Goal: Browse casually: Explore the website without a specific task or goal

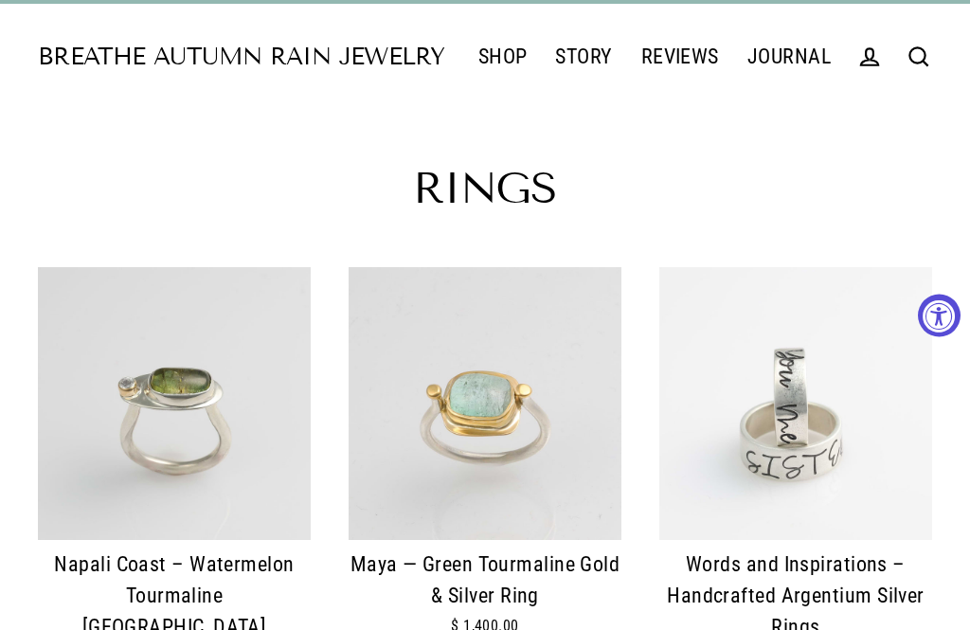
scroll to position [37, 0]
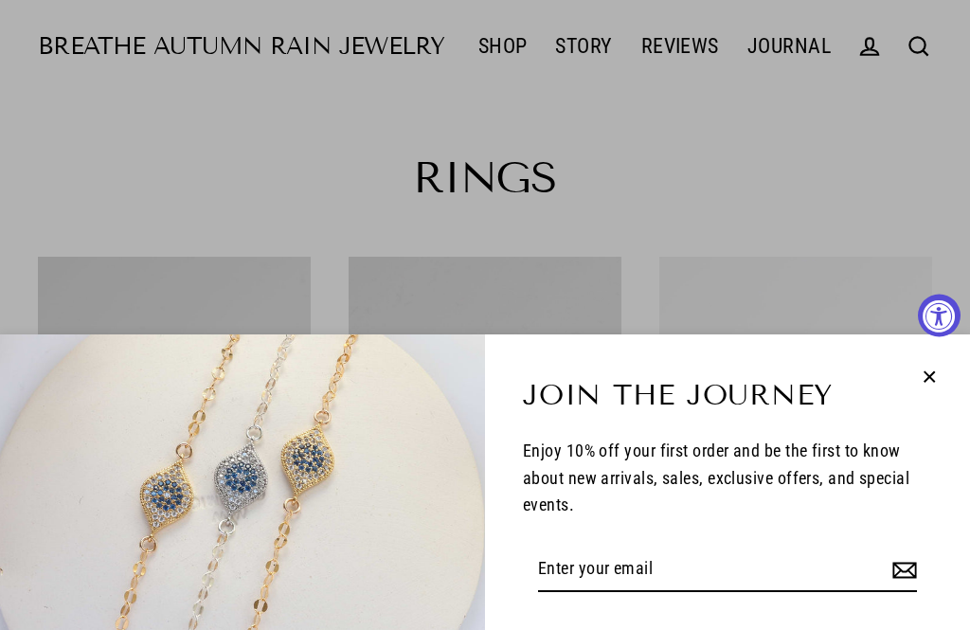
click at [935, 389] on icon "button" at bounding box center [929, 377] width 25 height 25
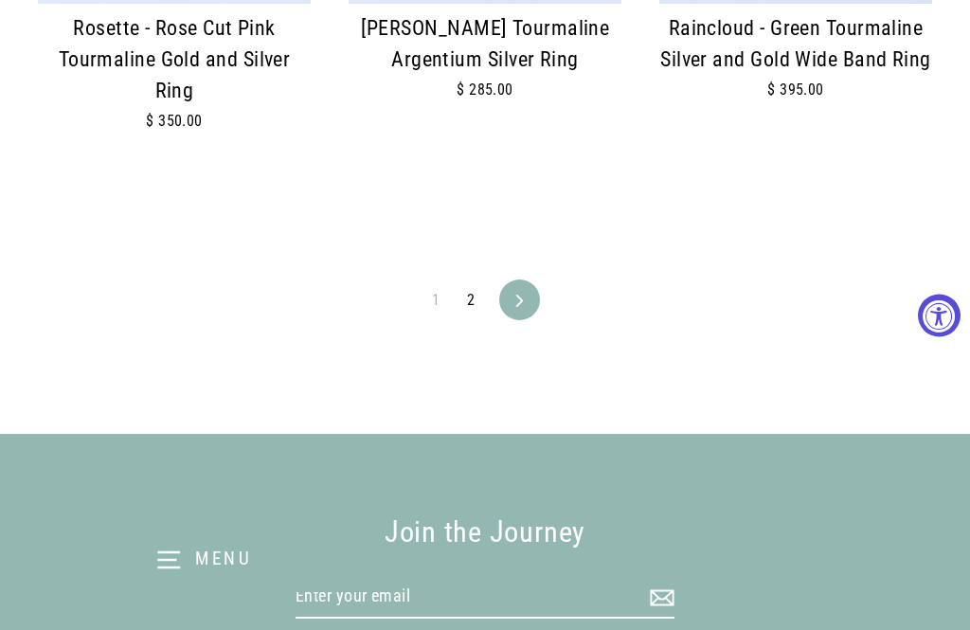
scroll to position [3744, 0]
click at [535, 286] on link "Next" at bounding box center [519, 300] width 35 height 41
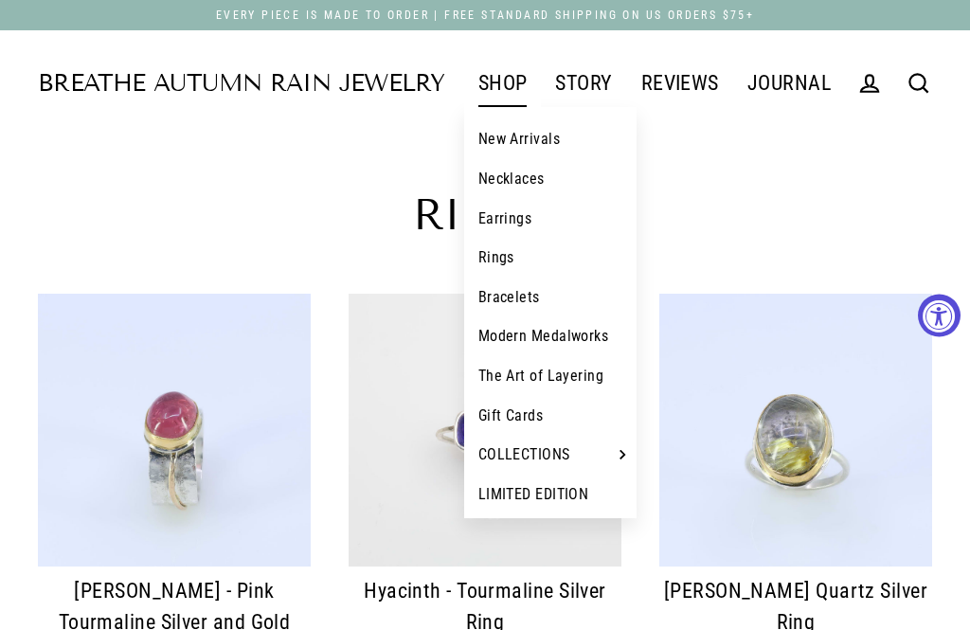
click at [531, 183] on link "Necklaces" at bounding box center [550, 179] width 173 height 40
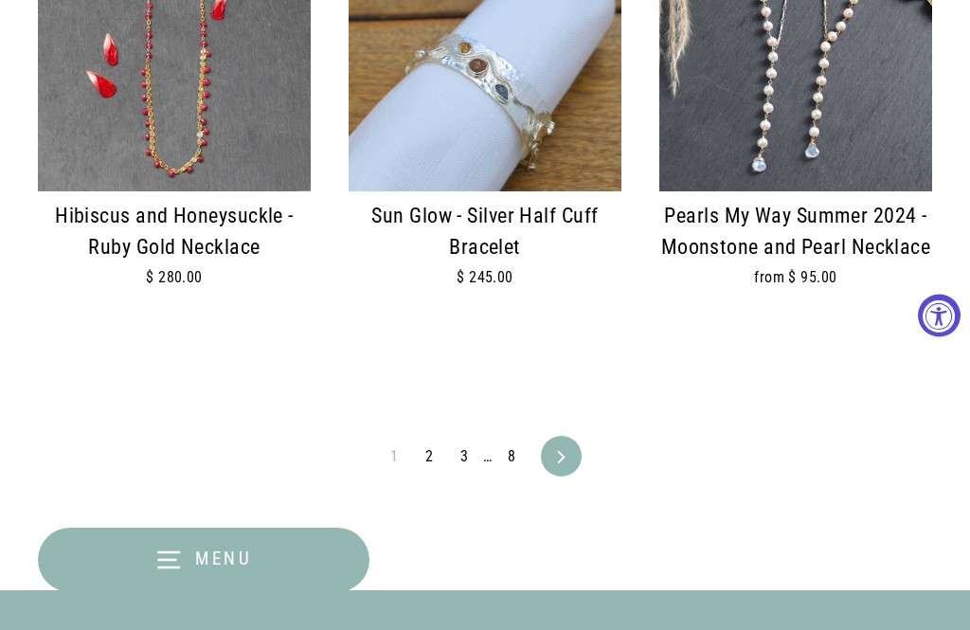
scroll to position [4035, 0]
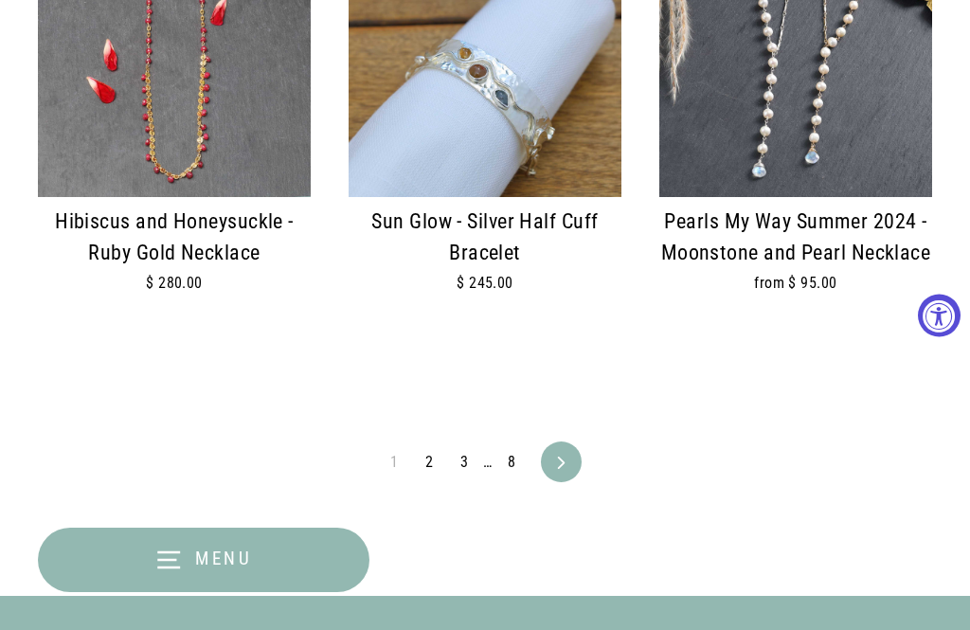
click at [577, 441] on link "Next" at bounding box center [561, 461] width 35 height 41
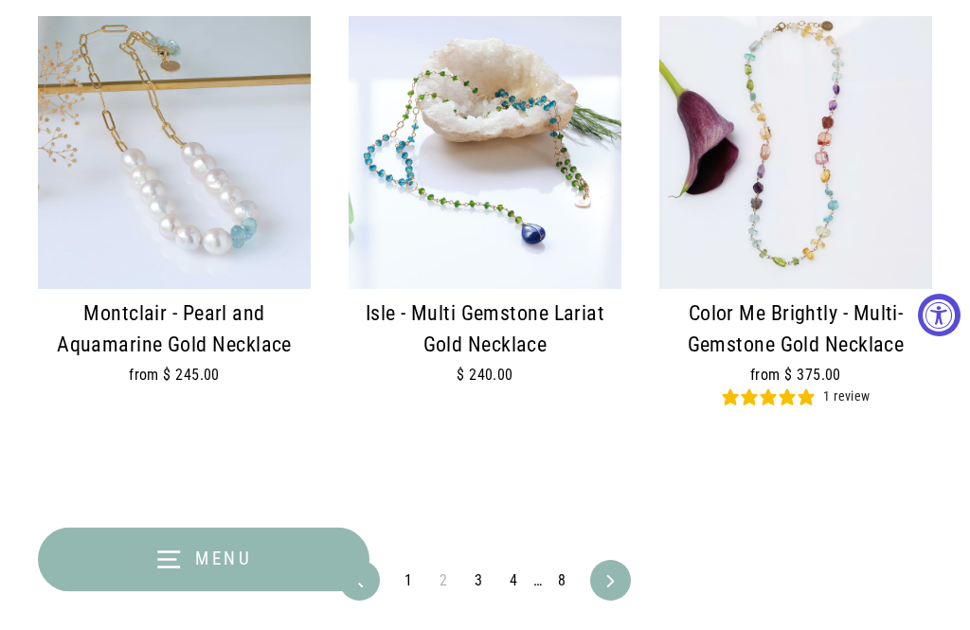
scroll to position [3944, 0]
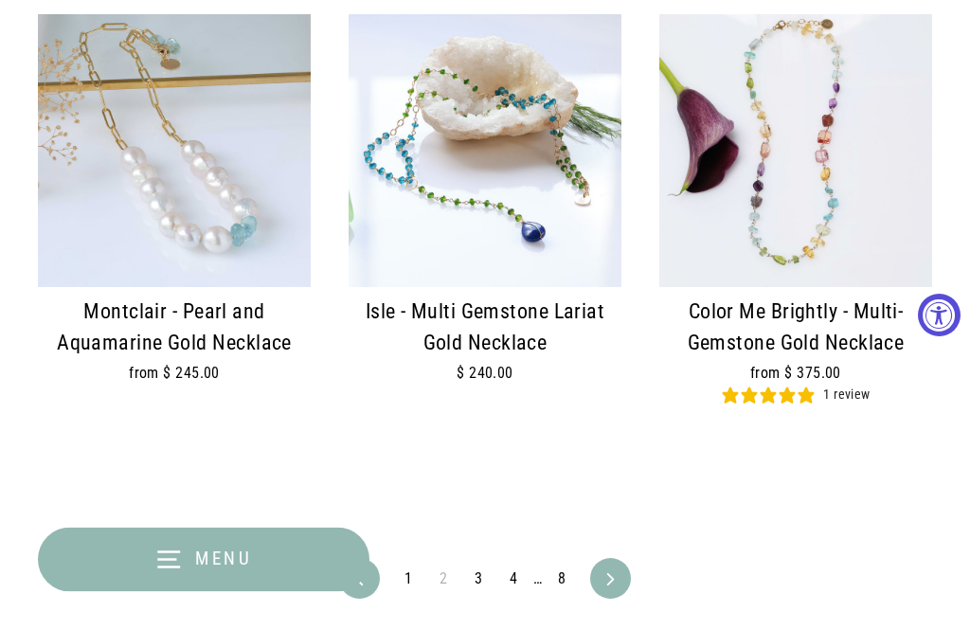
click at [621, 559] on link "Next" at bounding box center [610, 579] width 35 height 41
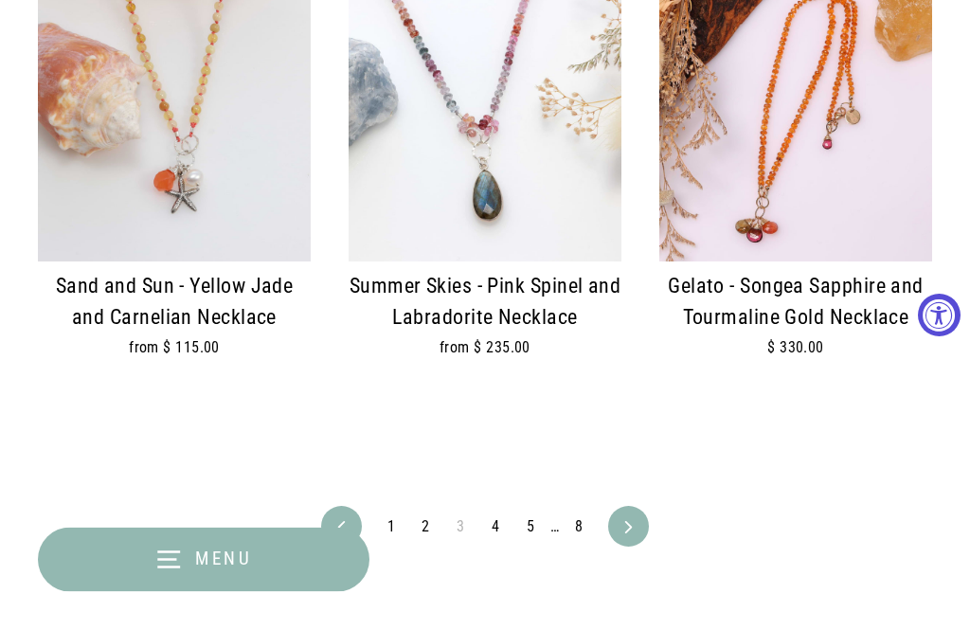
scroll to position [3989, 0]
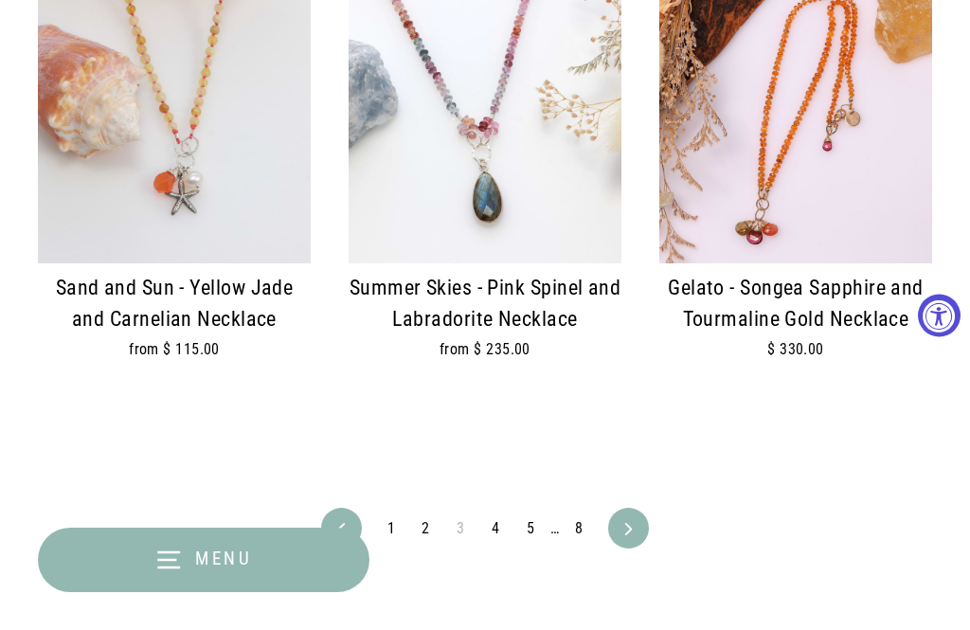
click at [634, 513] on link "Next" at bounding box center [628, 528] width 35 height 41
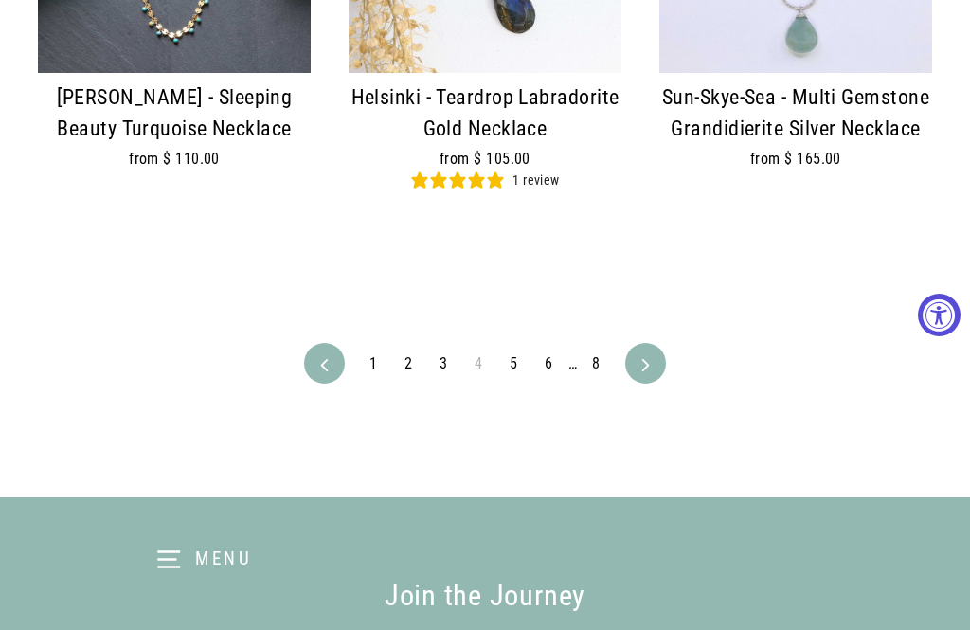
scroll to position [4271, 0]
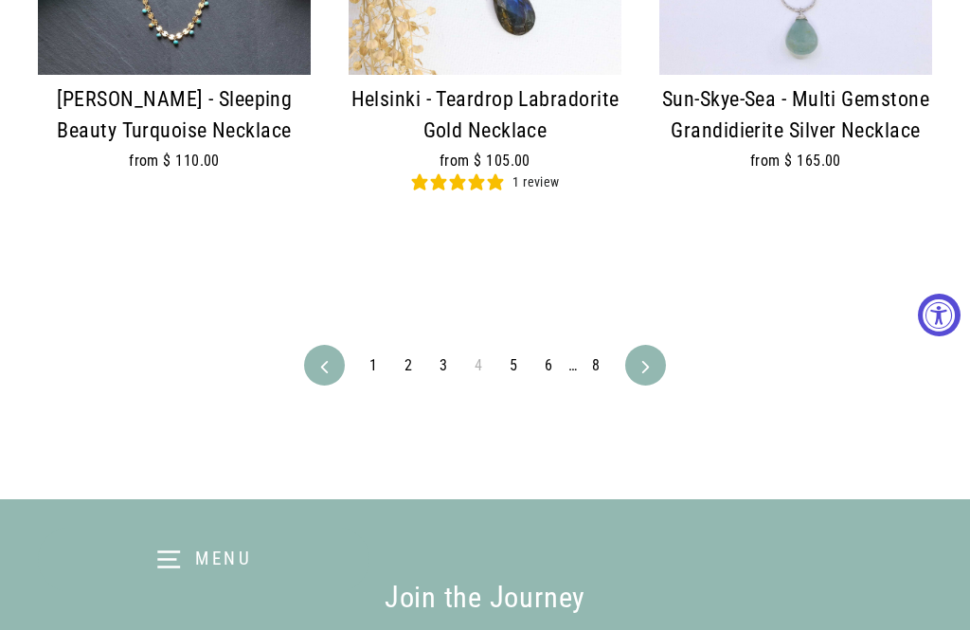
click at [656, 346] on link "Next" at bounding box center [645, 366] width 35 height 41
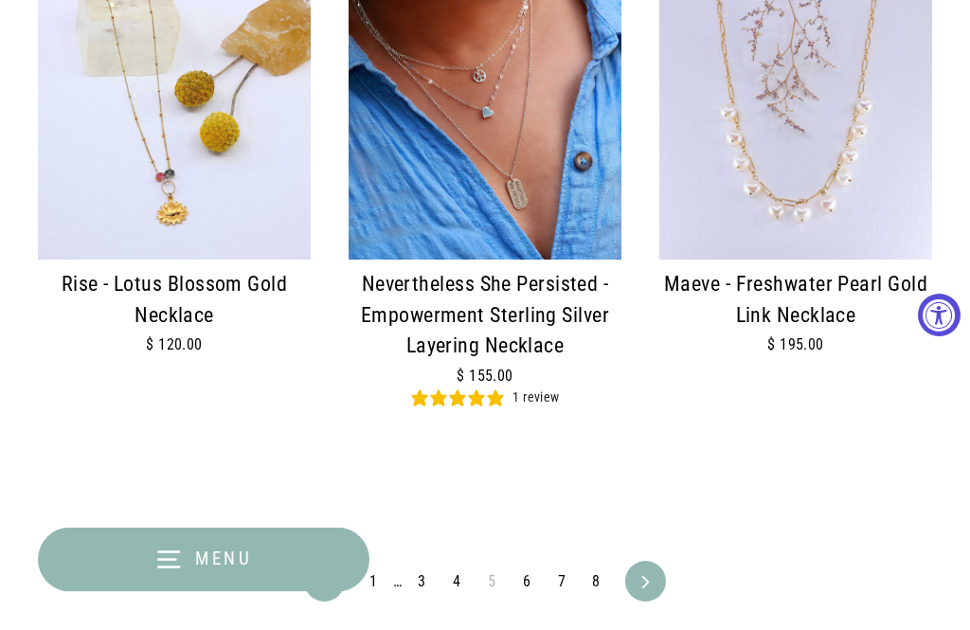
scroll to position [4061, 0]
click at [658, 561] on link "Next" at bounding box center [645, 581] width 35 height 41
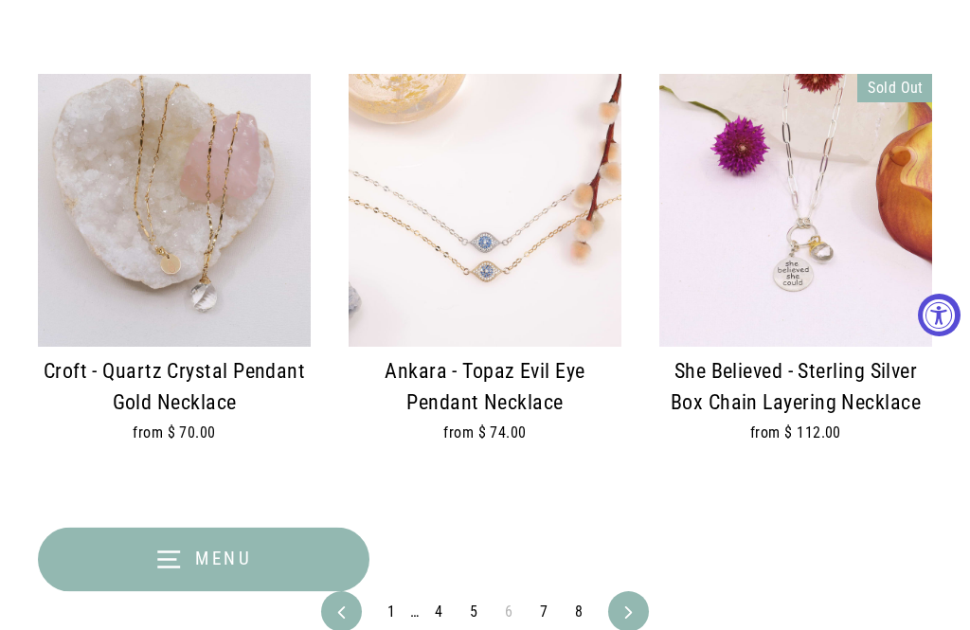
scroll to position [3906, 0]
click at [641, 591] on link "Next" at bounding box center [628, 611] width 35 height 41
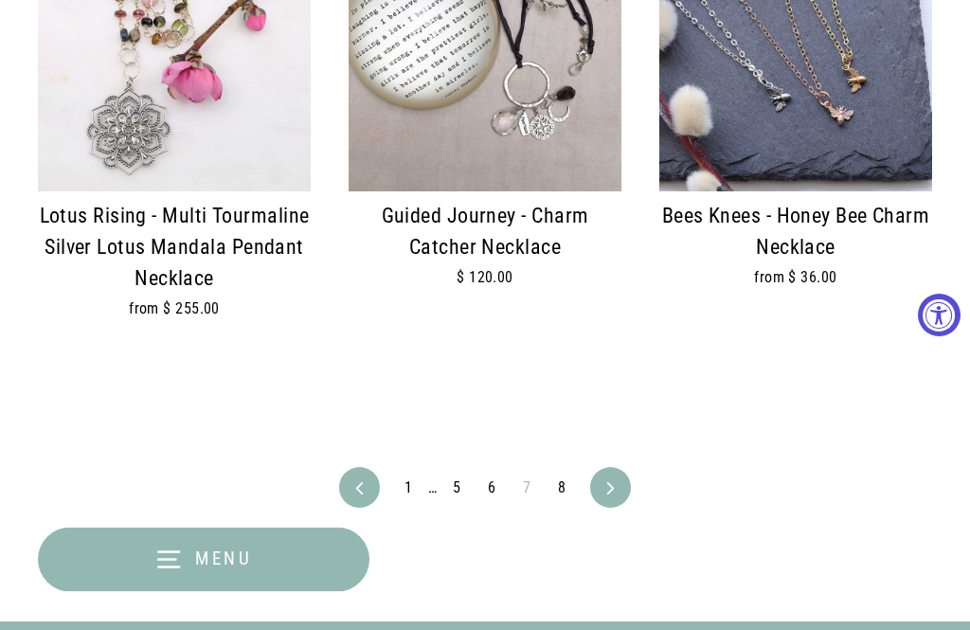
scroll to position [4005, 0]
click at [621, 471] on link "Next" at bounding box center [610, 487] width 35 height 41
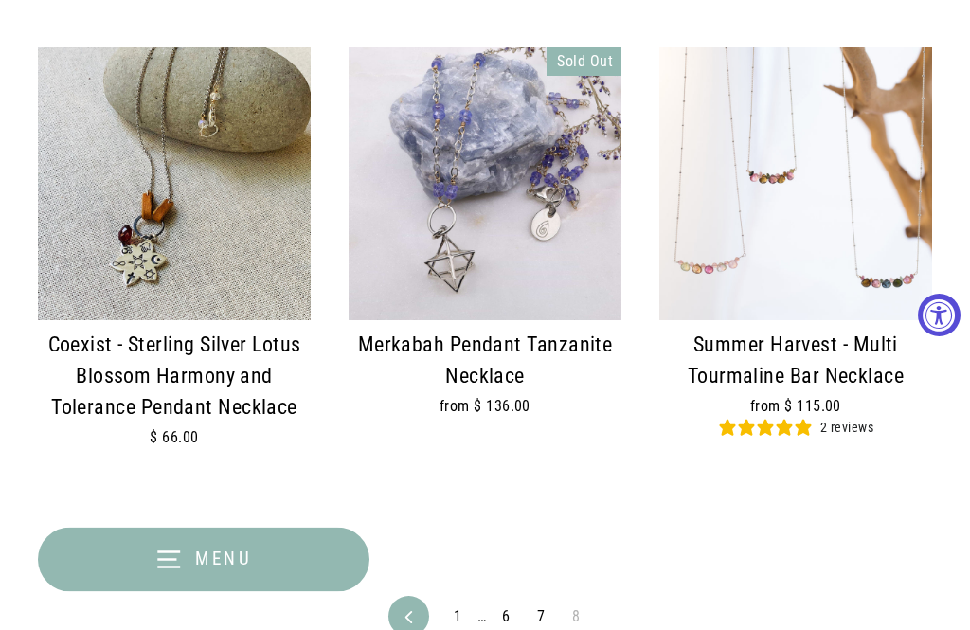
scroll to position [2578, 0]
click at [165, 574] on icon "button" at bounding box center [168, 560] width 28 height 28
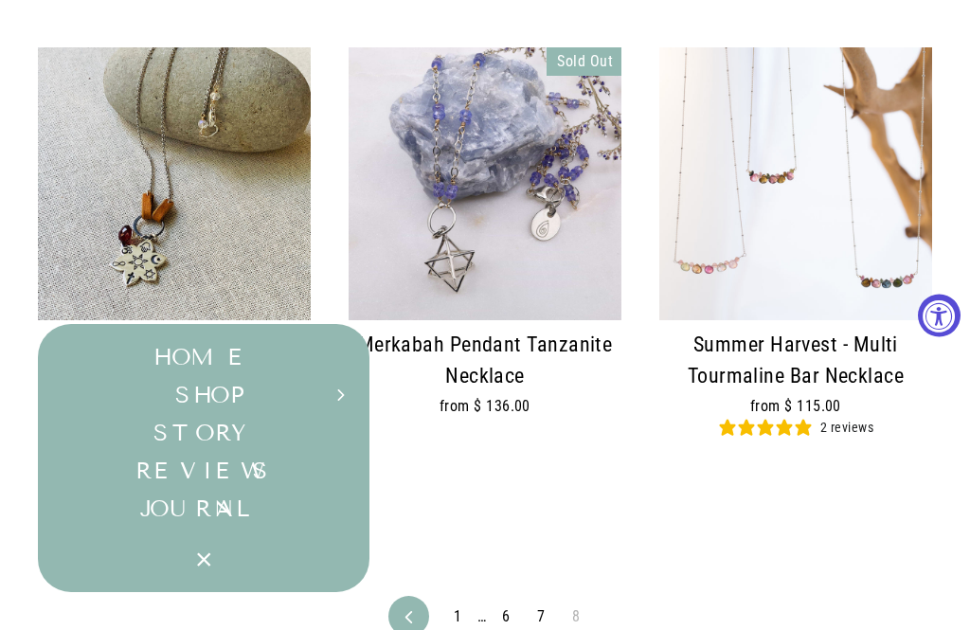
click at [217, 414] on button "SHOP Expand submenu" at bounding box center [204, 395] width 332 height 38
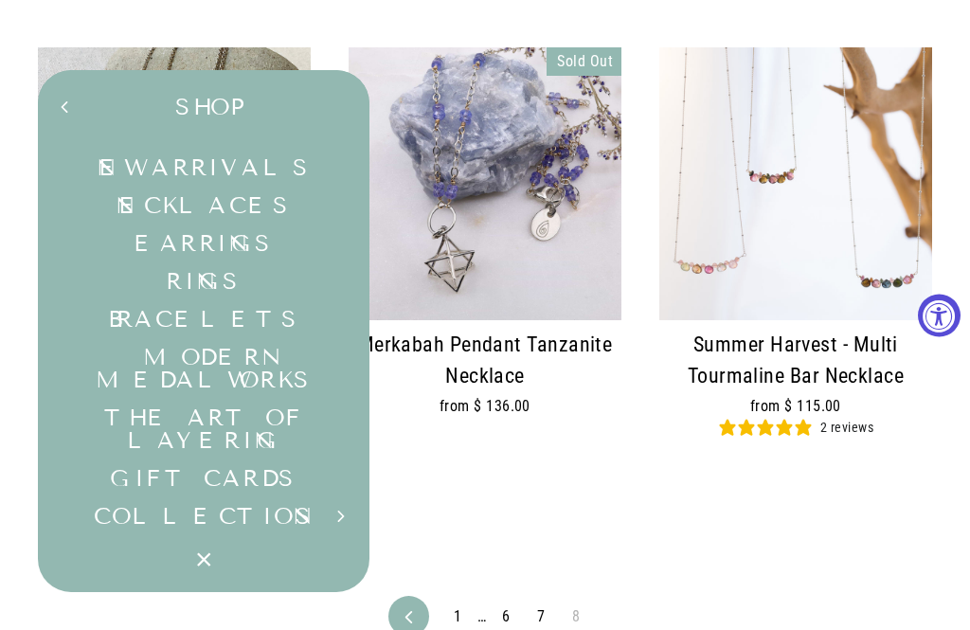
click at [244, 520] on button "COLLECTIONS Expand submenu" at bounding box center [204, 516] width 332 height 38
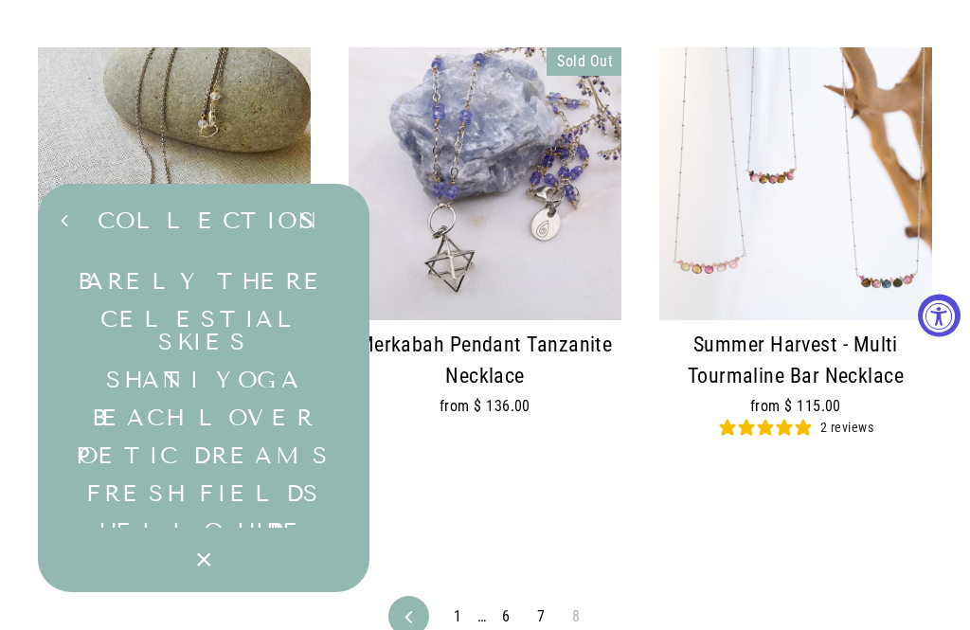
click at [231, 399] on link "Shanti Yoga" at bounding box center [204, 380] width 332 height 38
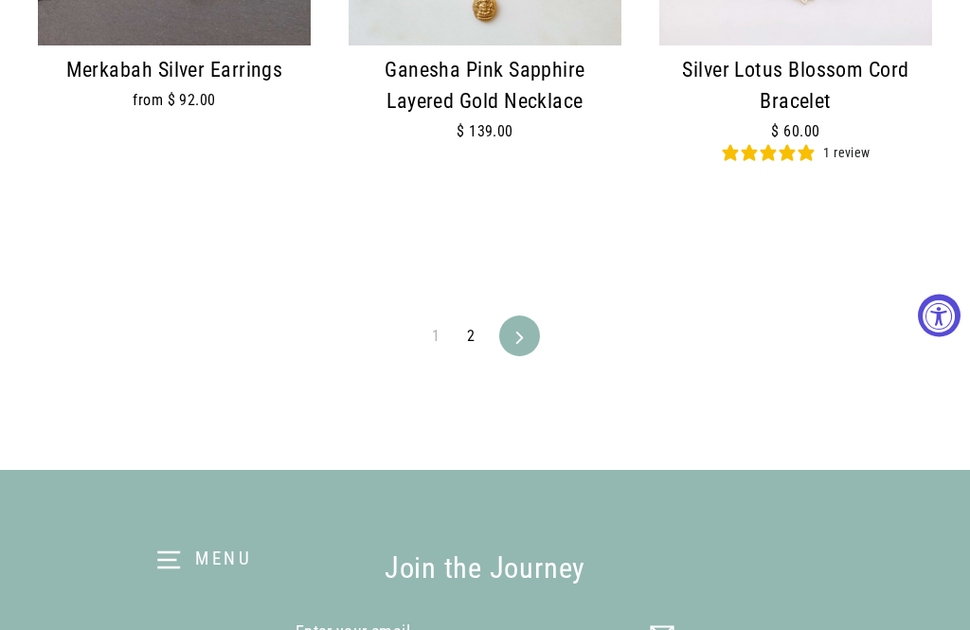
scroll to position [4205, 0]
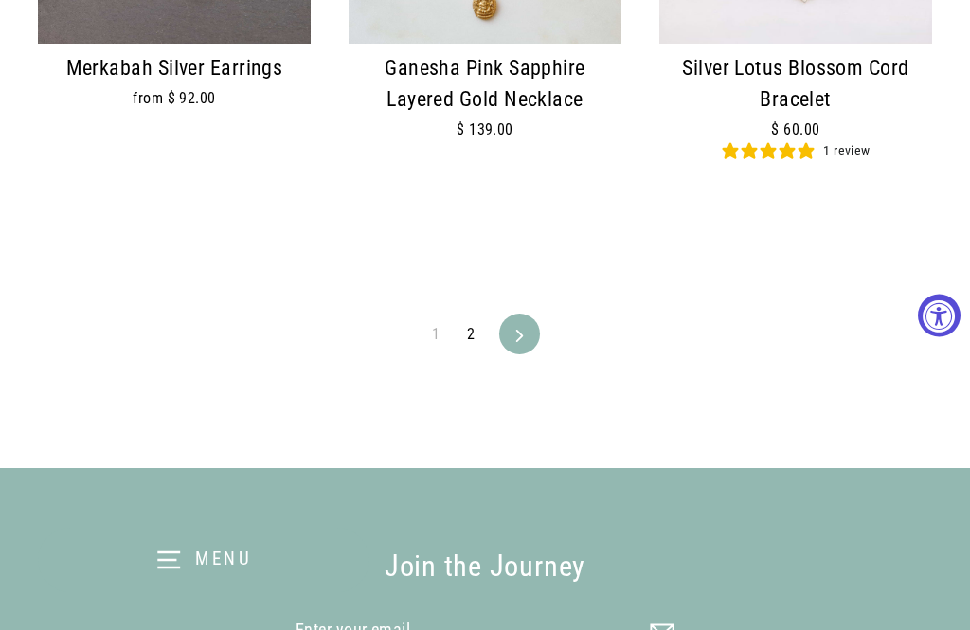
click at [521, 314] on link "Next" at bounding box center [519, 334] width 35 height 41
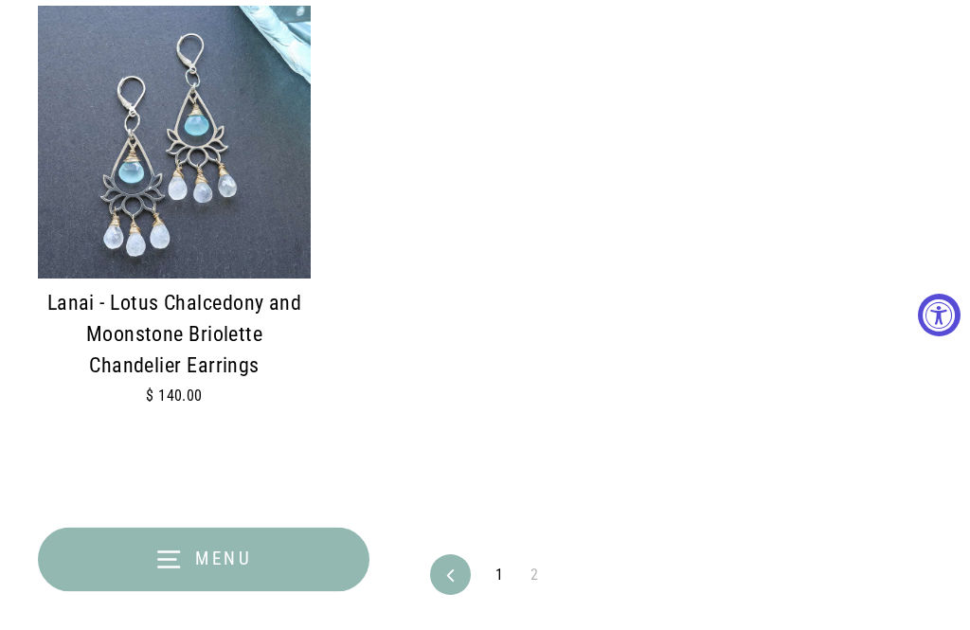
scroll to position [2128, 0]
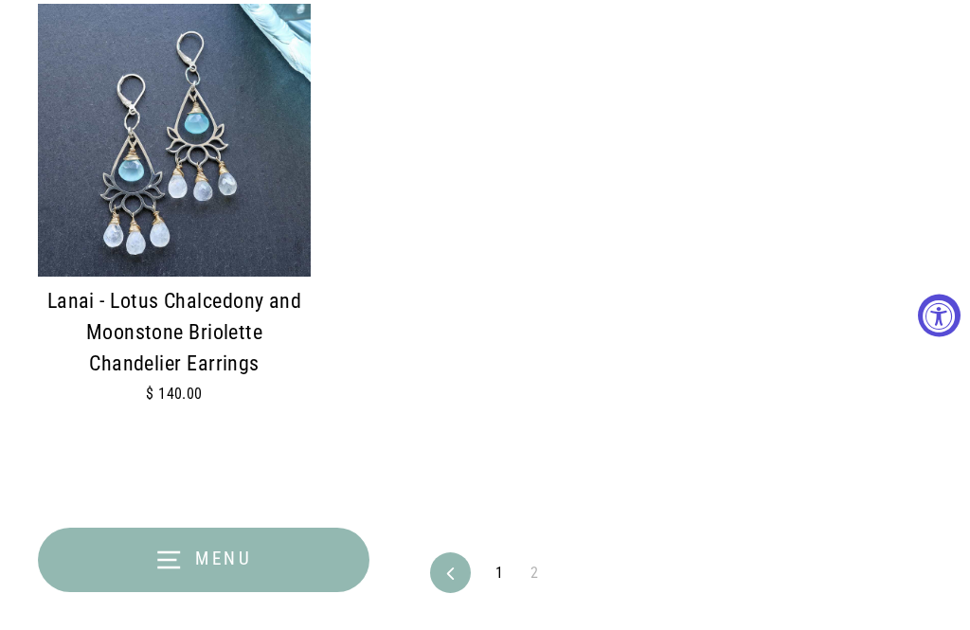
click at [191, 592] on button "Menu" at bounding box center [204, 560] width 332 height 64
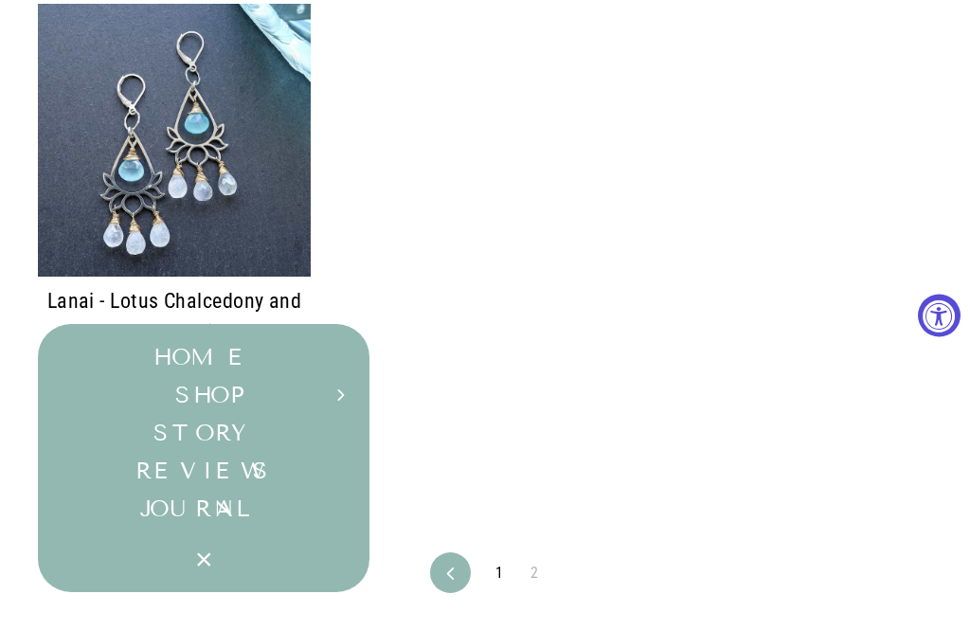
click at [248, 414] on button "SHOP Expand submenu" at bounding box center [204, 395] width 332 height 38
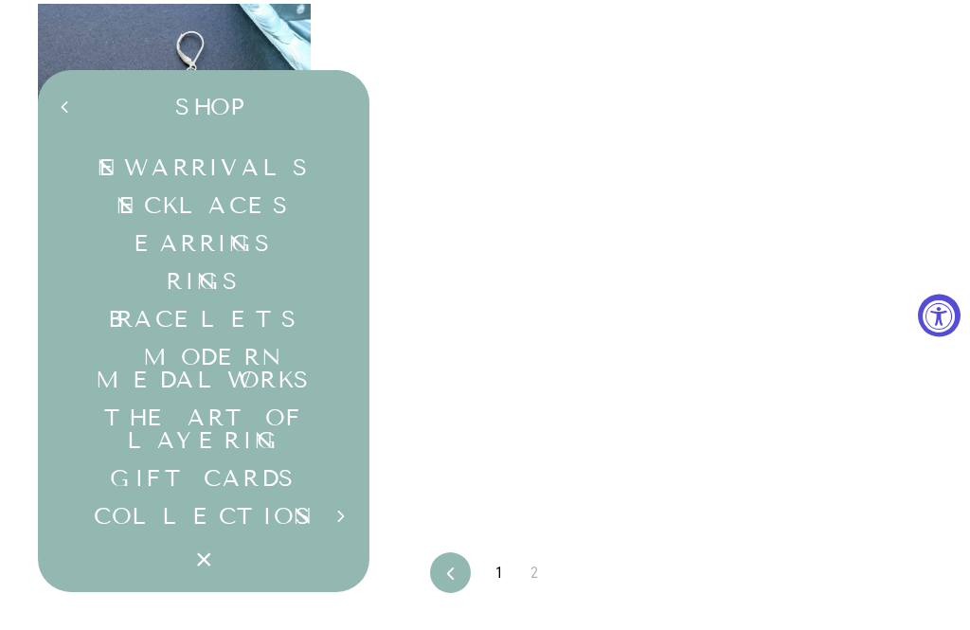
click at [235, 530] on button "COLLECTIONS Expand submenu" at bounding box center [204, 516] width 332 height 38
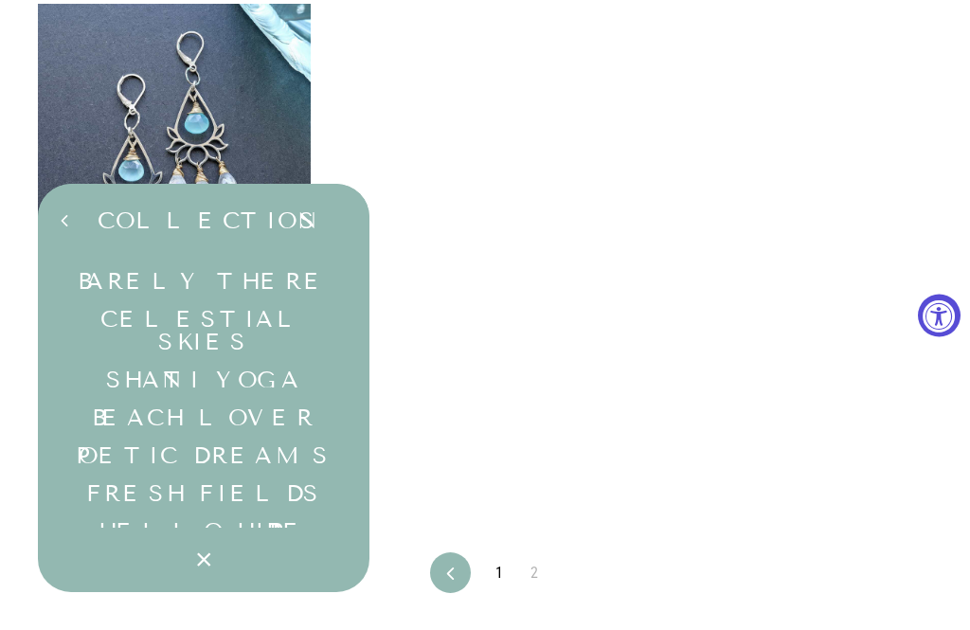
click at [253, 300] on link "Barely There" at bounding box center [204, 281] width 332 height 38
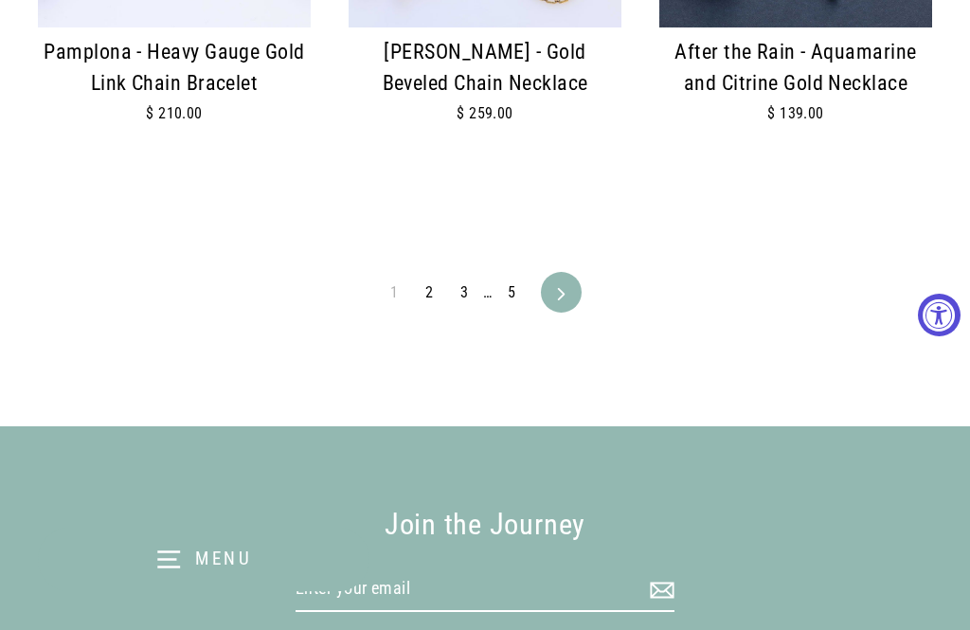
scroll to position [4150, 0]
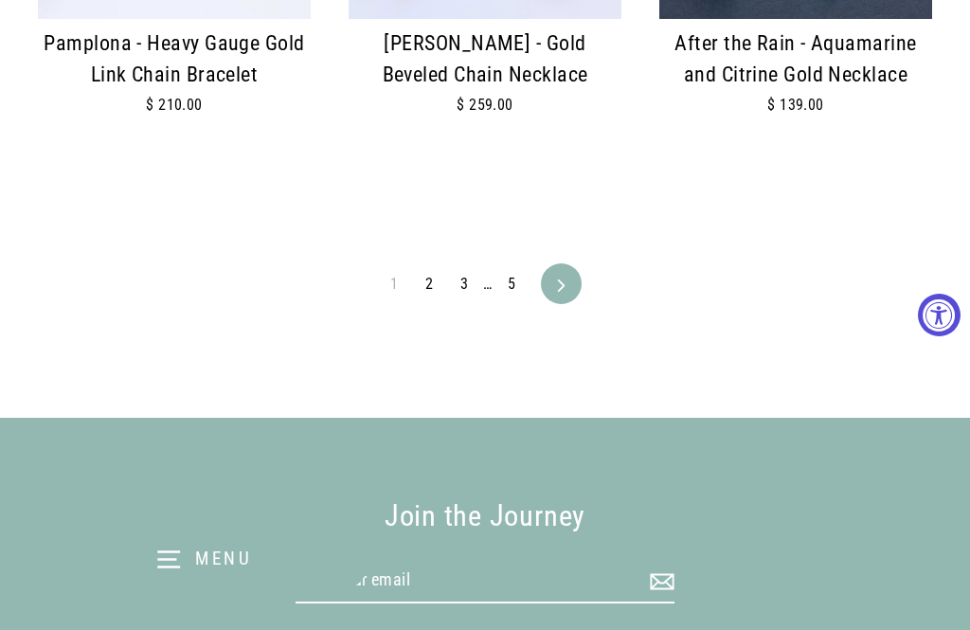
click at [569, 276] on link "Next" at bounding box center [561, 284] width 35 height 41
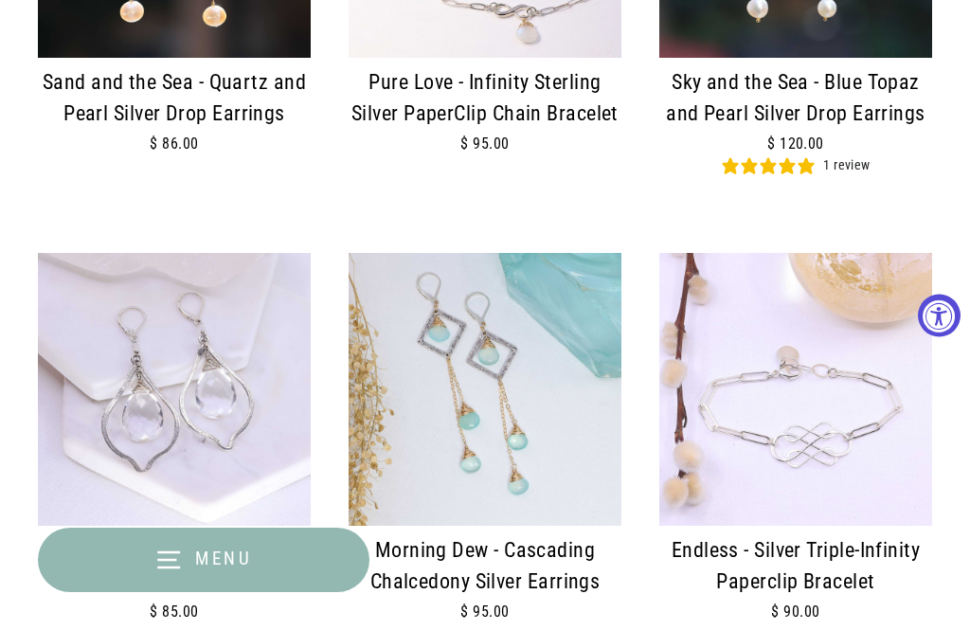
scroll to position [3783, 0]
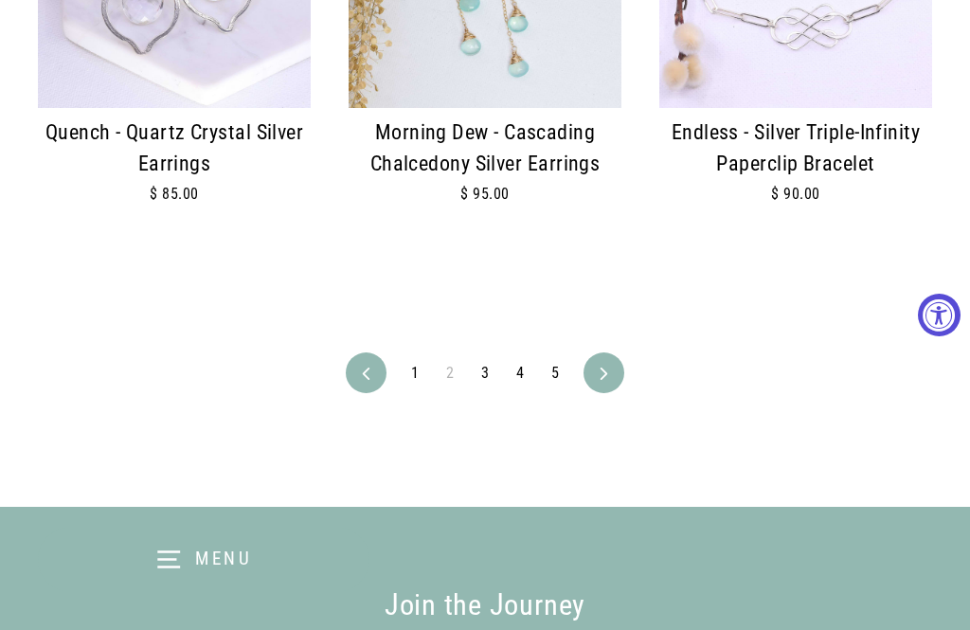
click at [609, 369] on icon at bounding box center [604, 375] width 12 height 12
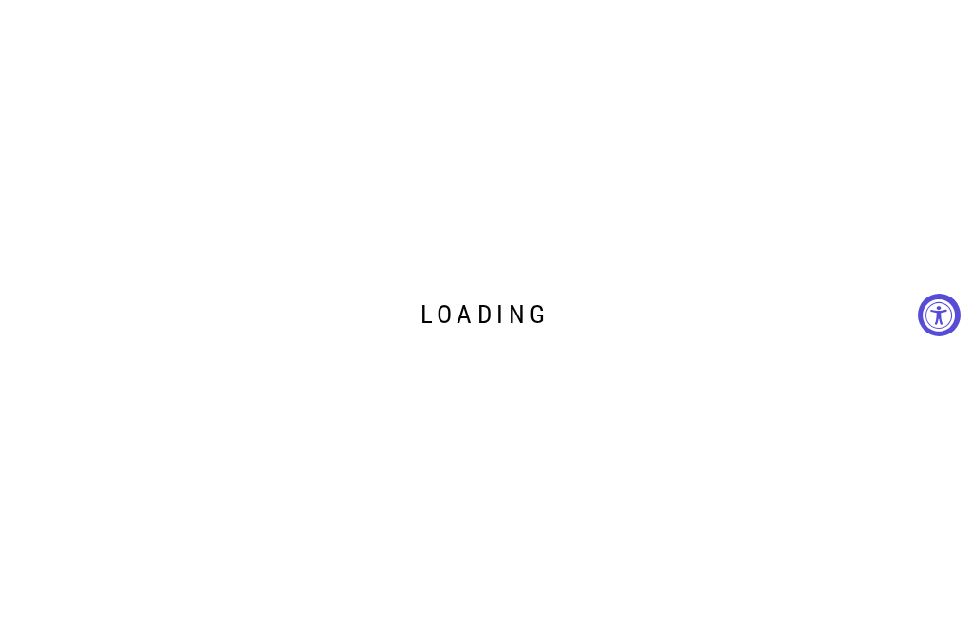
scroll to position [4171, 0]
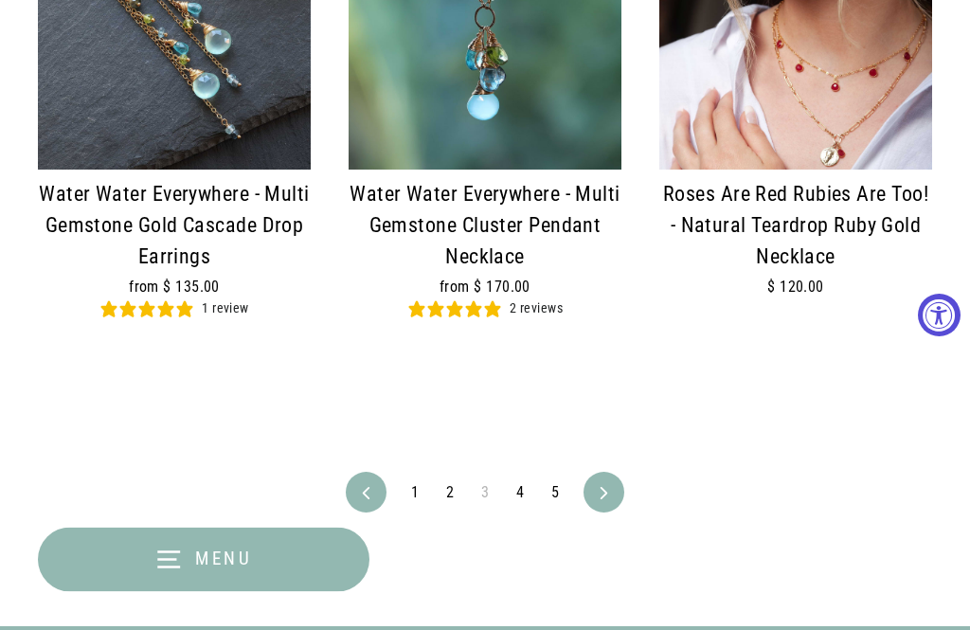
scroll to position [4073, 0]
click at [595, 484] on link "Next" at bounding box center [603, 492] width 35 height 41
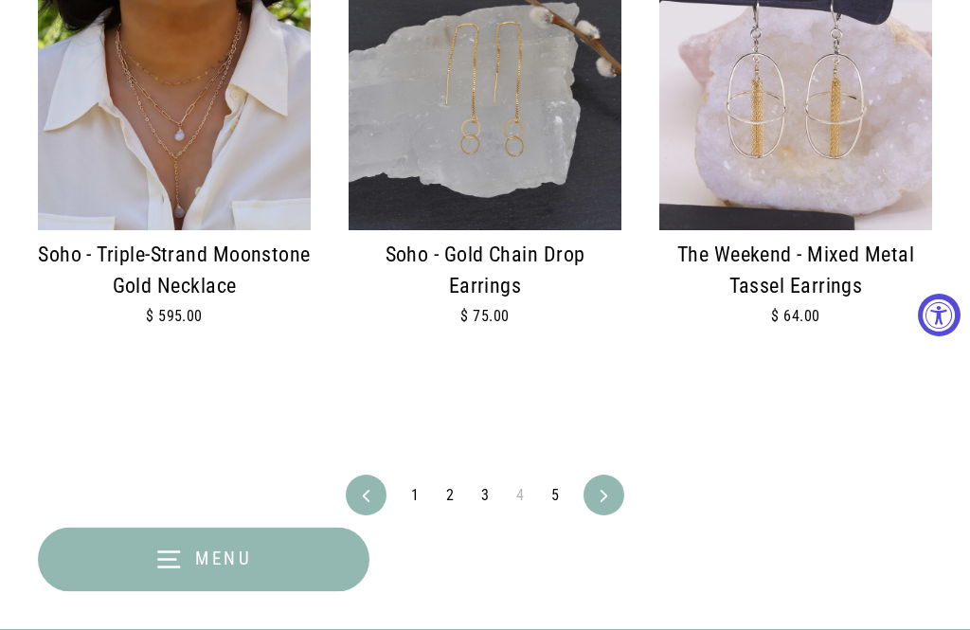
scroll to position [4019, 0]
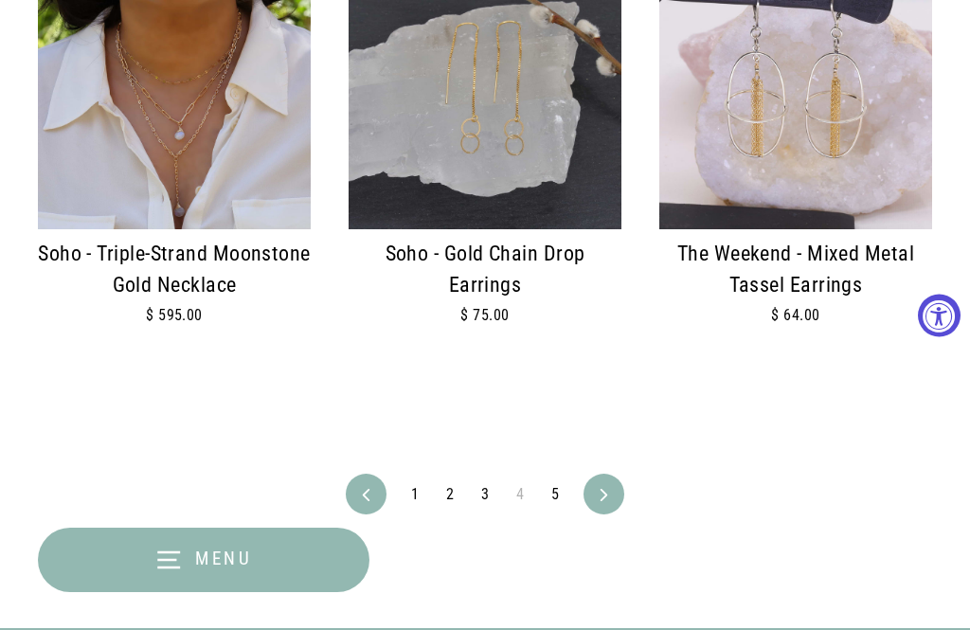
click at [582, 467] on div "Previous 1 2 3 4 5 Next" at bounding box center [485, 456] width 894 height 117
click at [593, 474] on link "Next" at bounding box center [603, 494] width 35 height 41
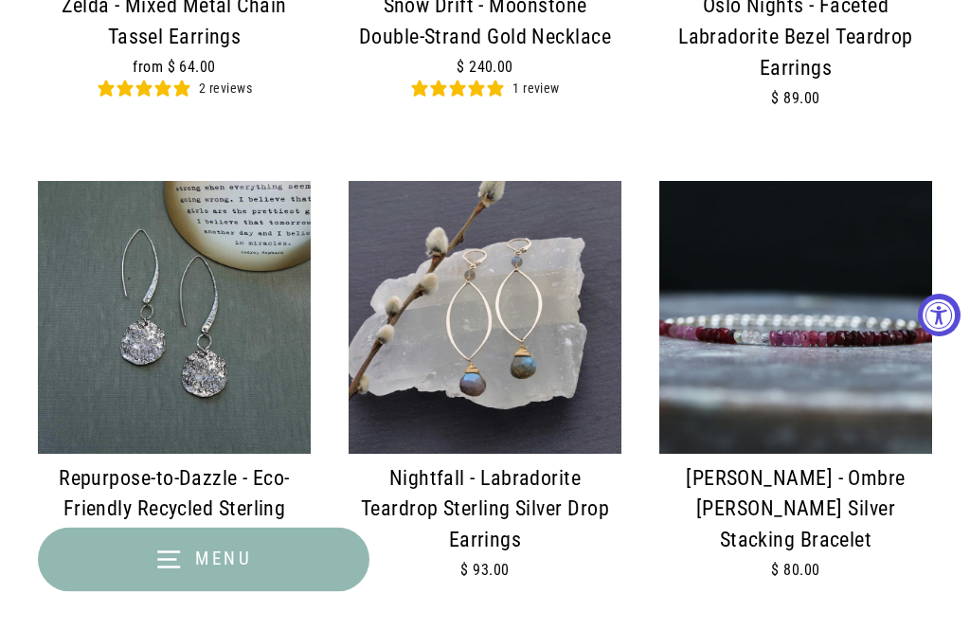
scroll to position [2356, 0]
click at [771, 315] on img at bounding box center [795, 317] width 273 height 273
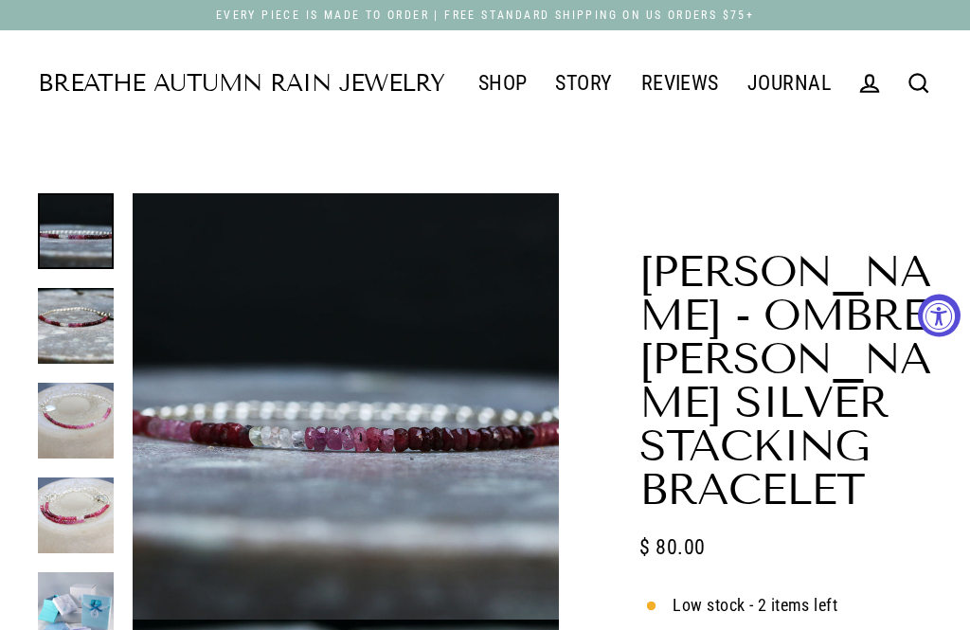
select select "3"
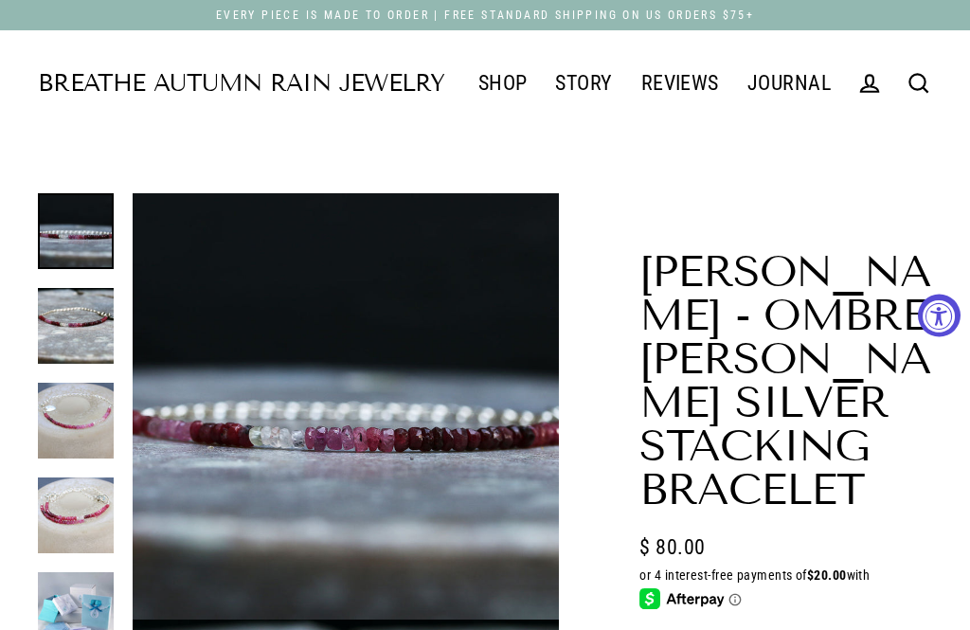
click at [66, 314] on img at bounding box center [76, 326] width 76 height 76
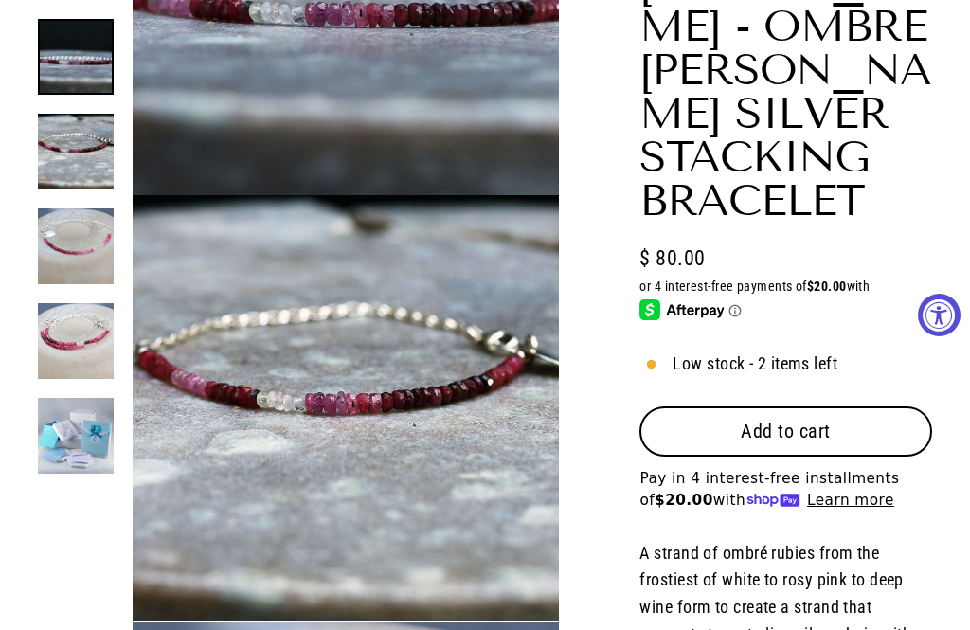
scroll to position [426, 0]
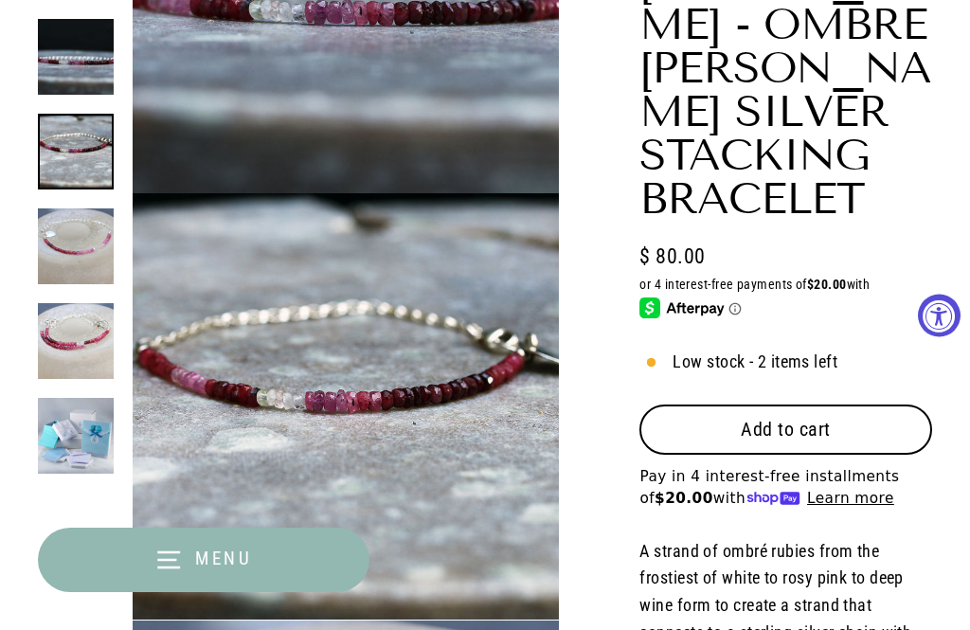
click at [86, 241] on img at bounding box center [76, 246] width 76 height 76
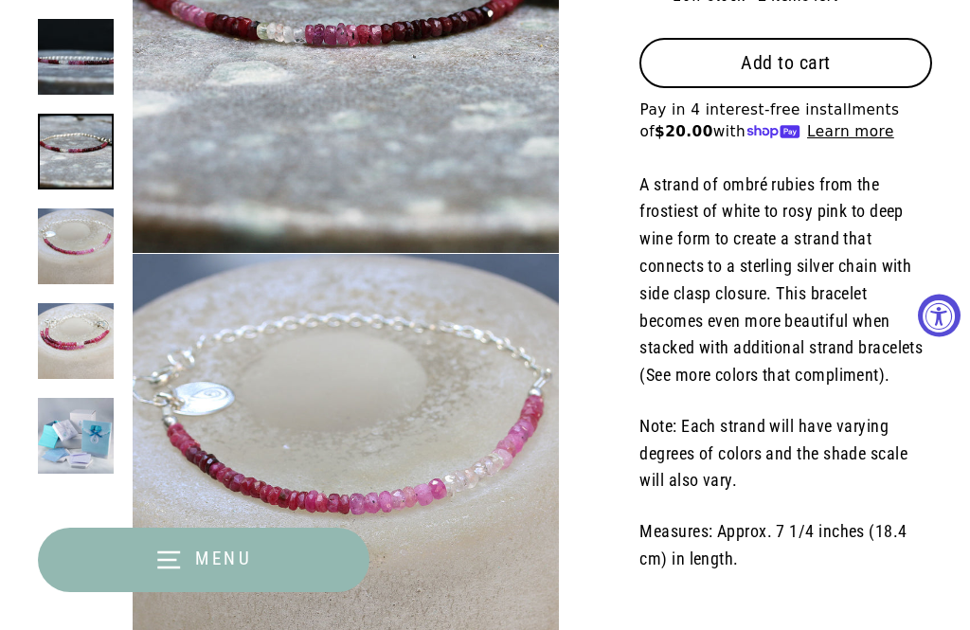
scroll to position [854, 0]
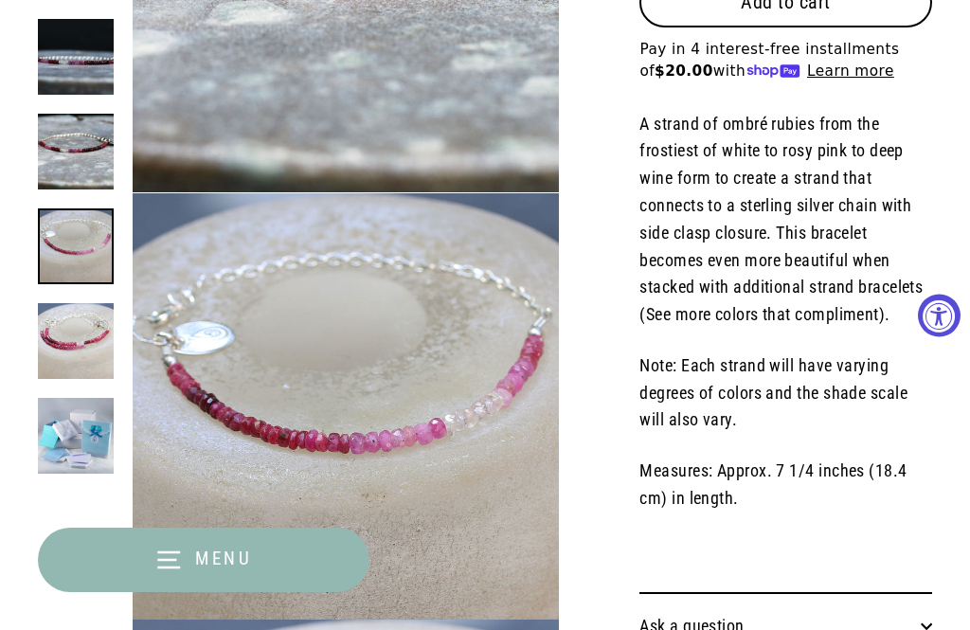
click at [58, 332] on img at bounding box center [76, 341] width 76 height 76
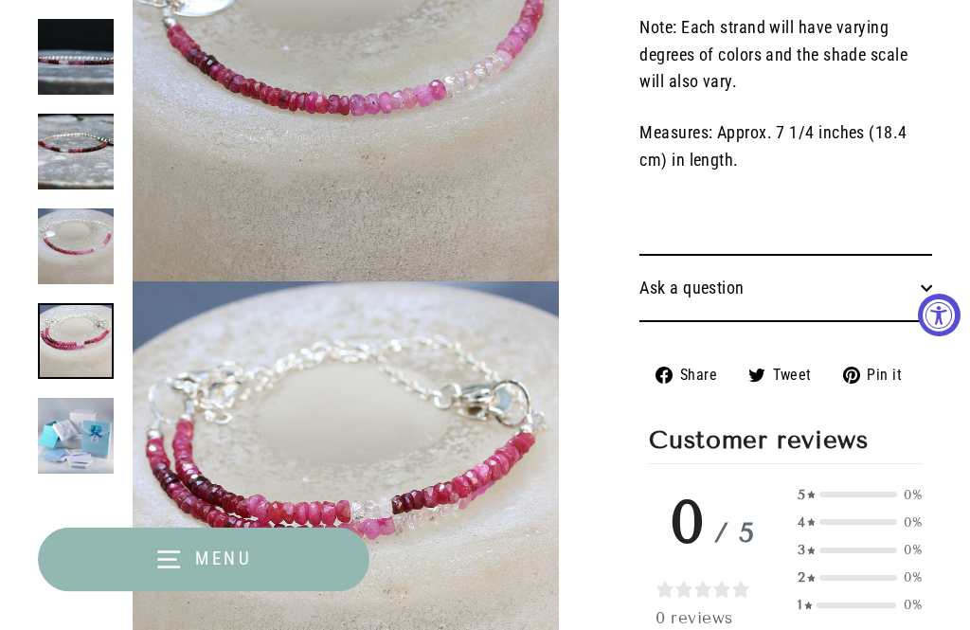
scroll to position [1280, 0]
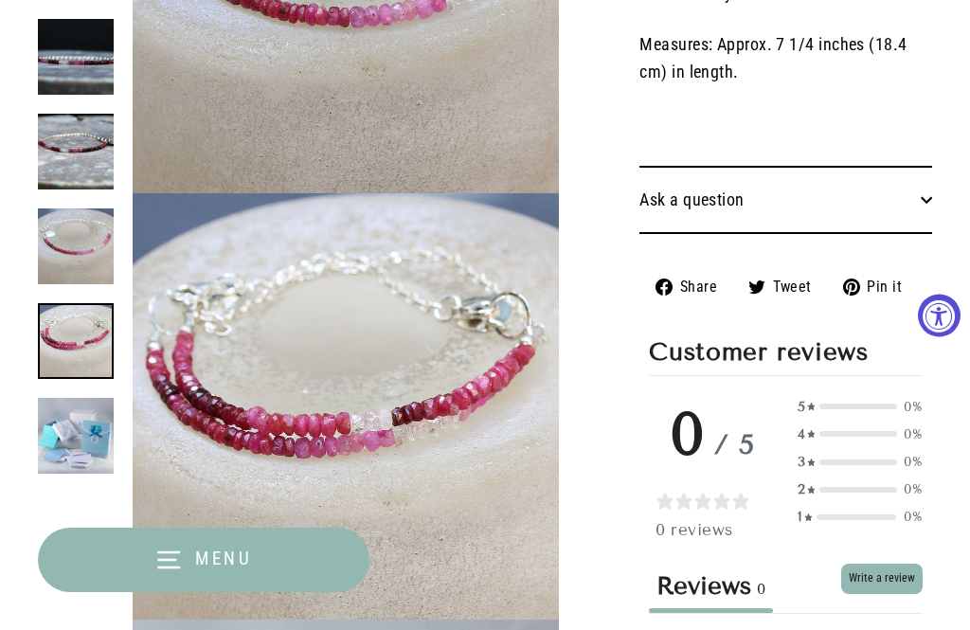
click at [73, 239] on img at bounding box center [76, 246] width 76 height 76
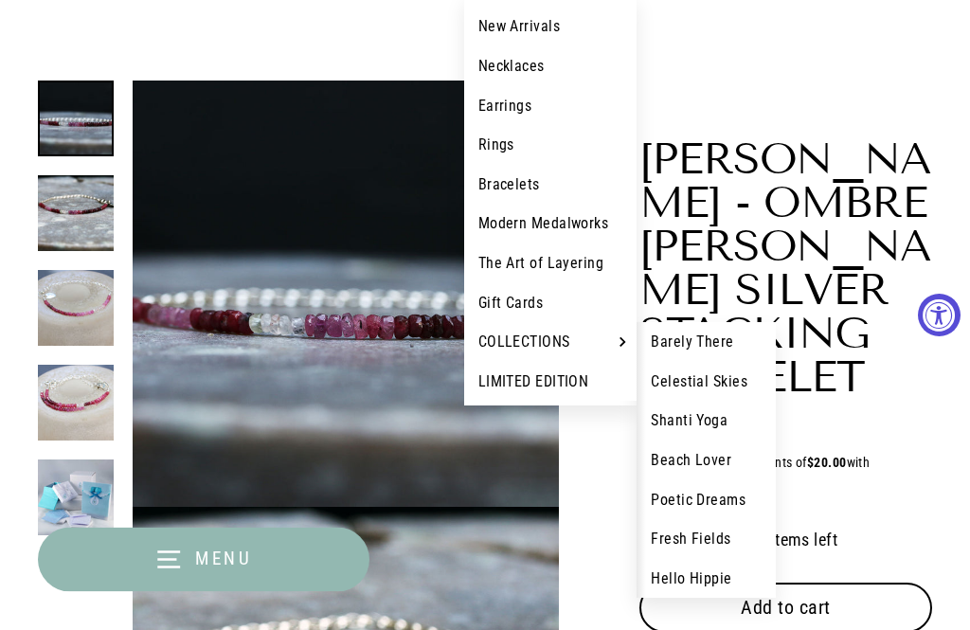
scroll to position [113, 0]
click at [672, 524] on link "Fresh Fields" at bounding box center [706, 539] width 139 height 40
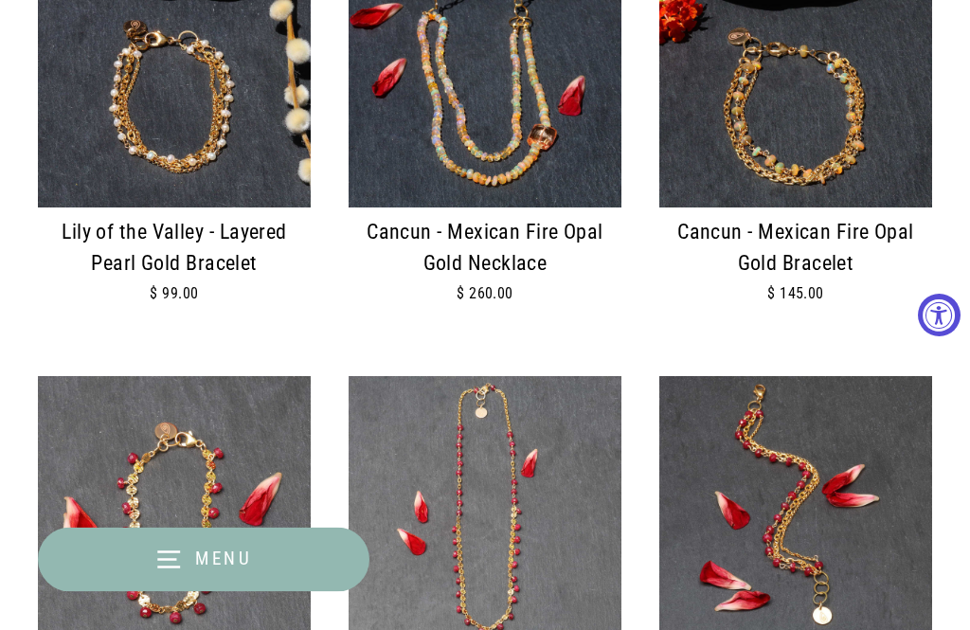
scroll to position [3049, 0]
click at [40, 376] on img at bounding box center [174, 512] width 273 height 273
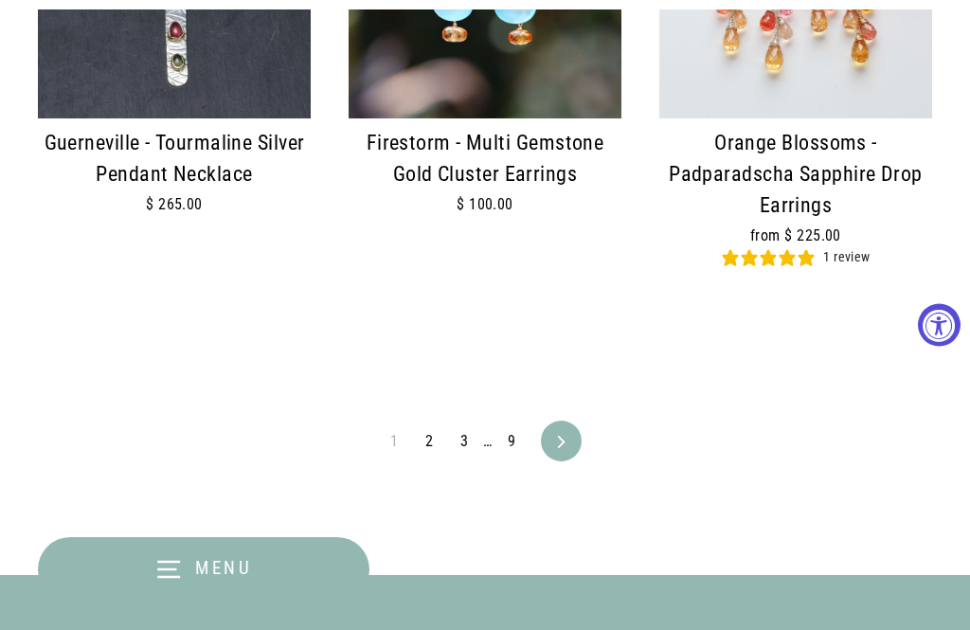
scroll to position [4013, 0]
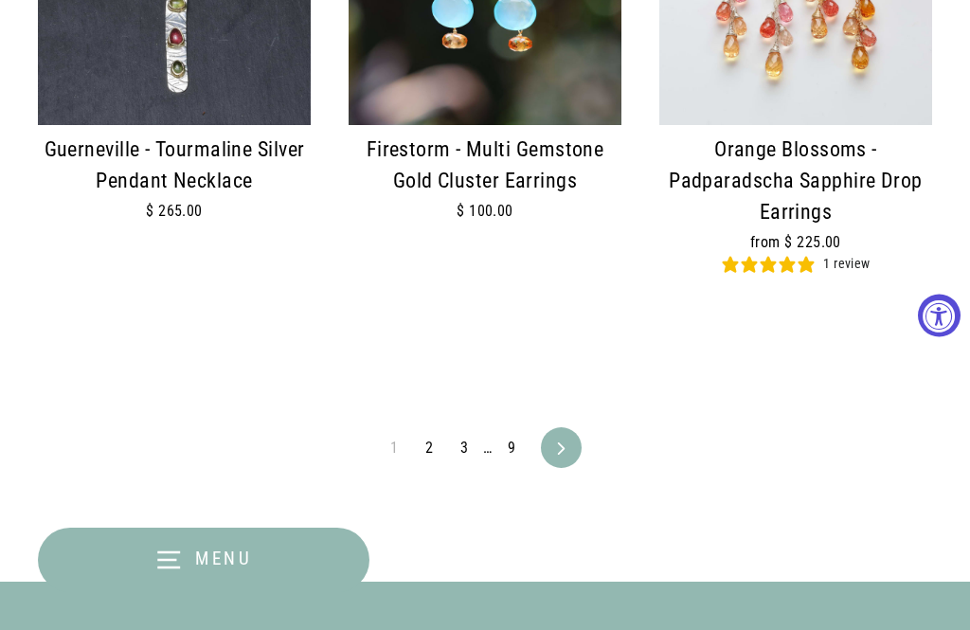
click at [562, 427] on link "Next" at bounding box center [561, 447] width 35 height 41
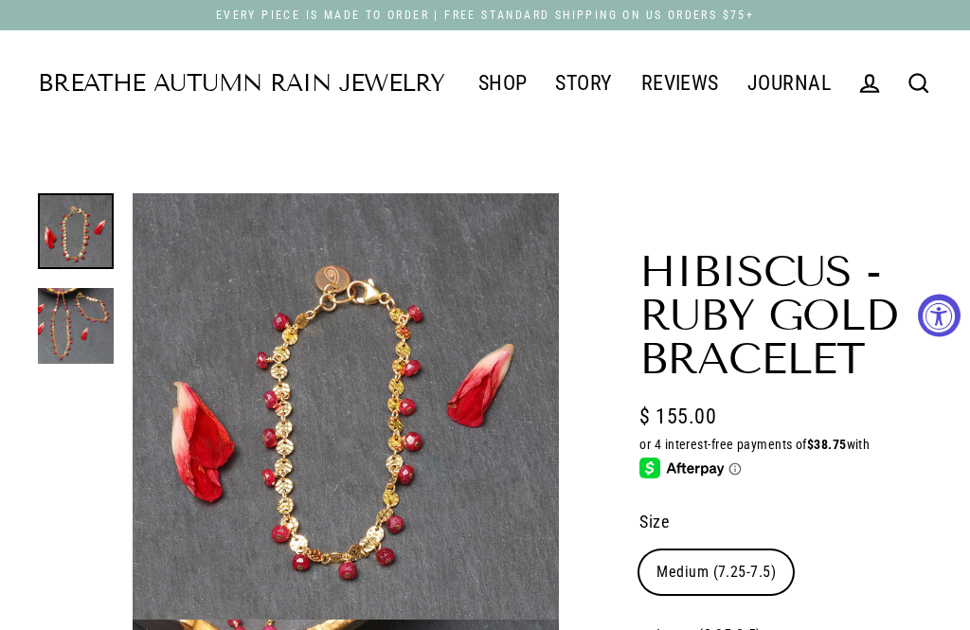
select select "3"
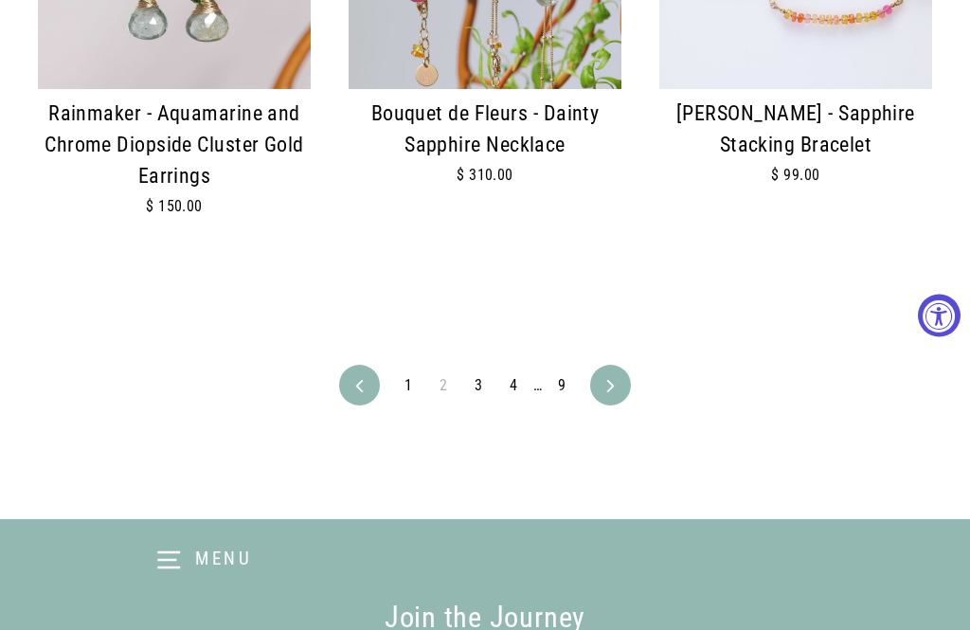
scroll to position [4168, 0]
click at [596, 367] on link "Next" at bounding box center [610, 387] width 35 height 41
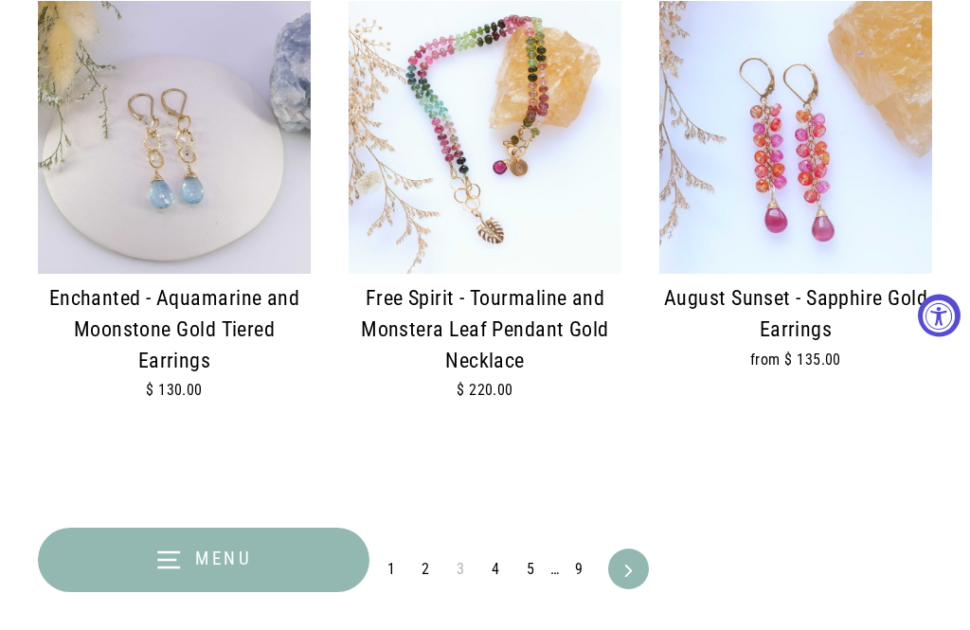
scroll to position [4019, 0]
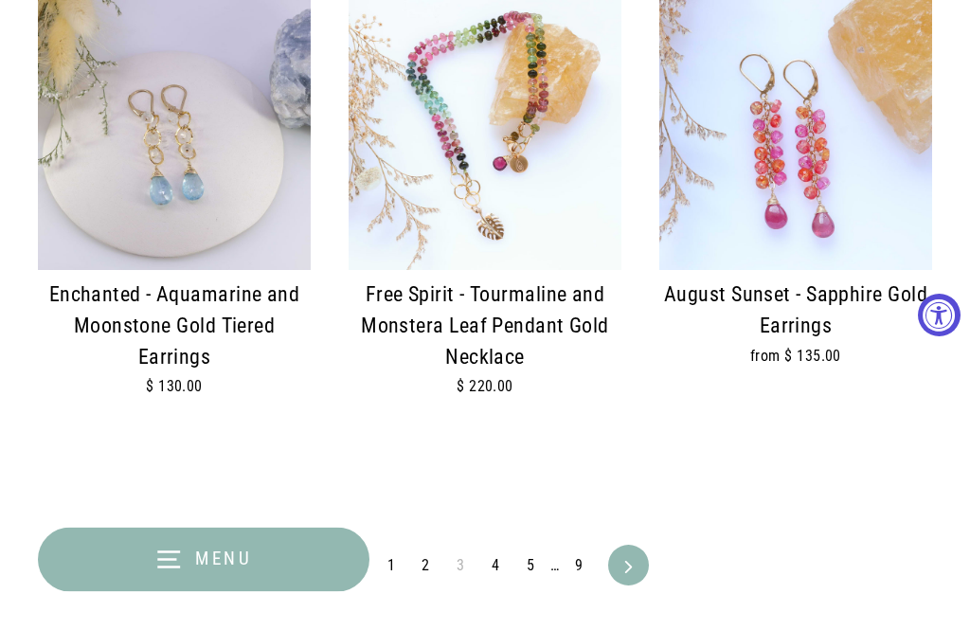
click at [616, 546] on link "Next" at bounding box center [628, 566] width 35 height 41
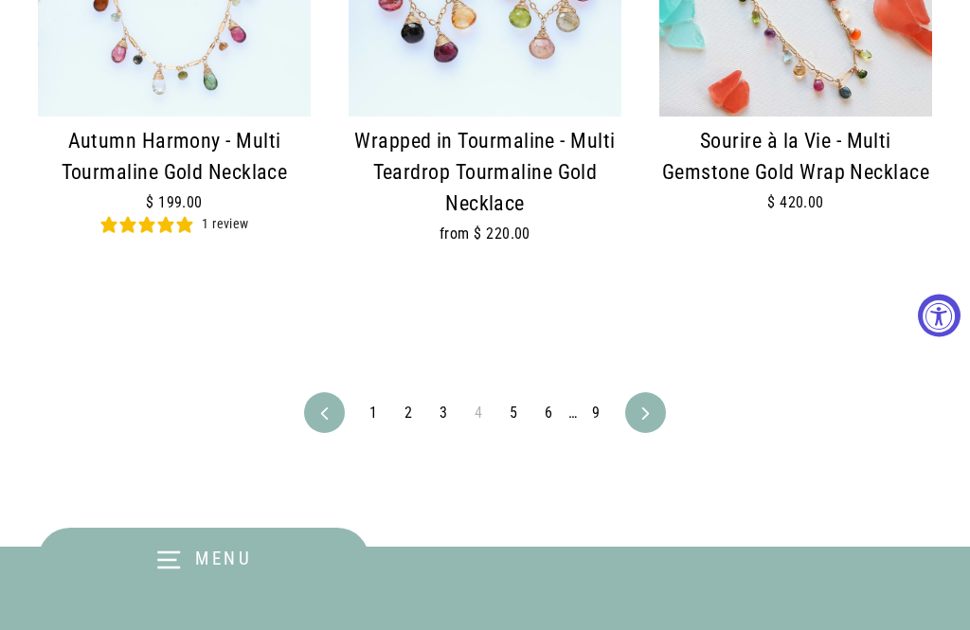
scroll to position [4084, 0]
click at [632, 392] on link "Next" at bounding box center [645, 412] width 35 height 41
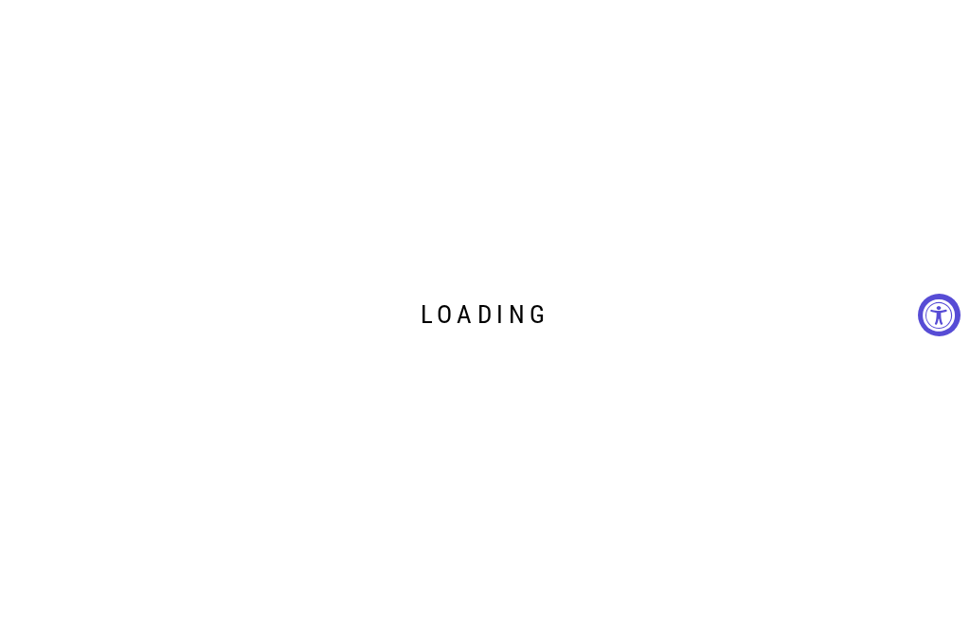
scroll to position [4085, 0]
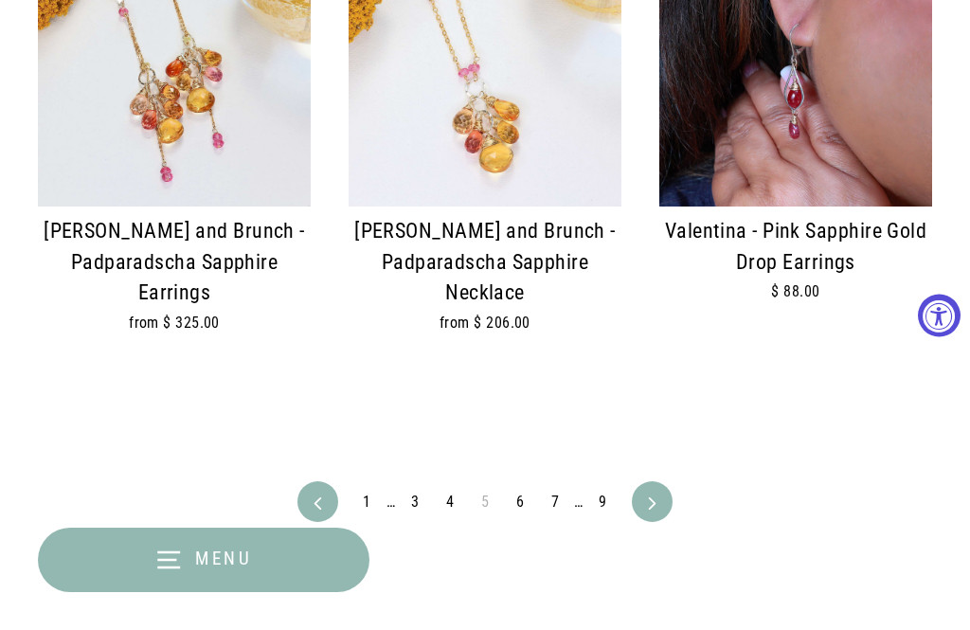
scroll to position [4121, 0]
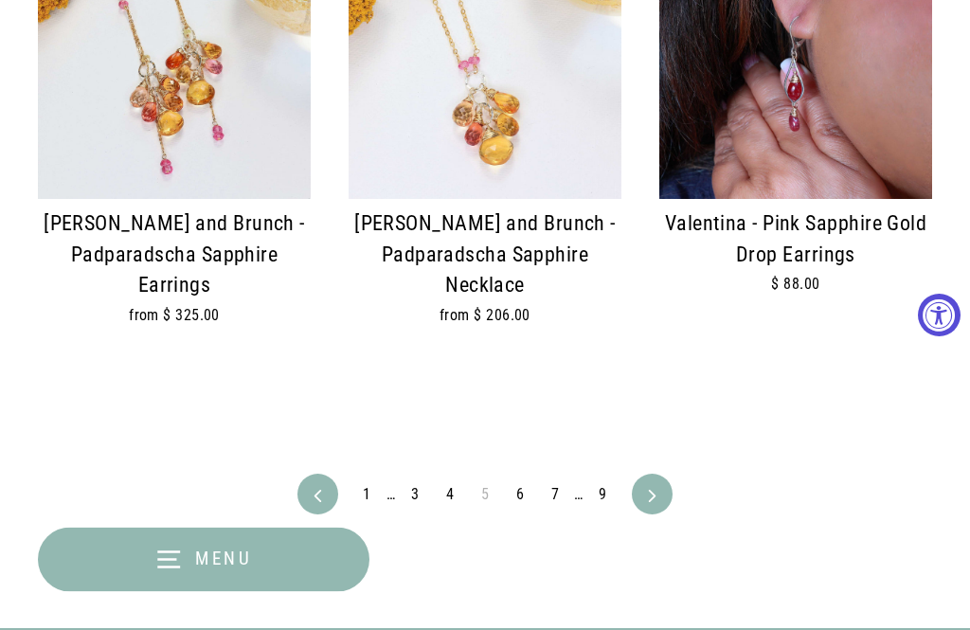
click at [650, 491] on icon at bounding box center [652, 497] width 7 height 12
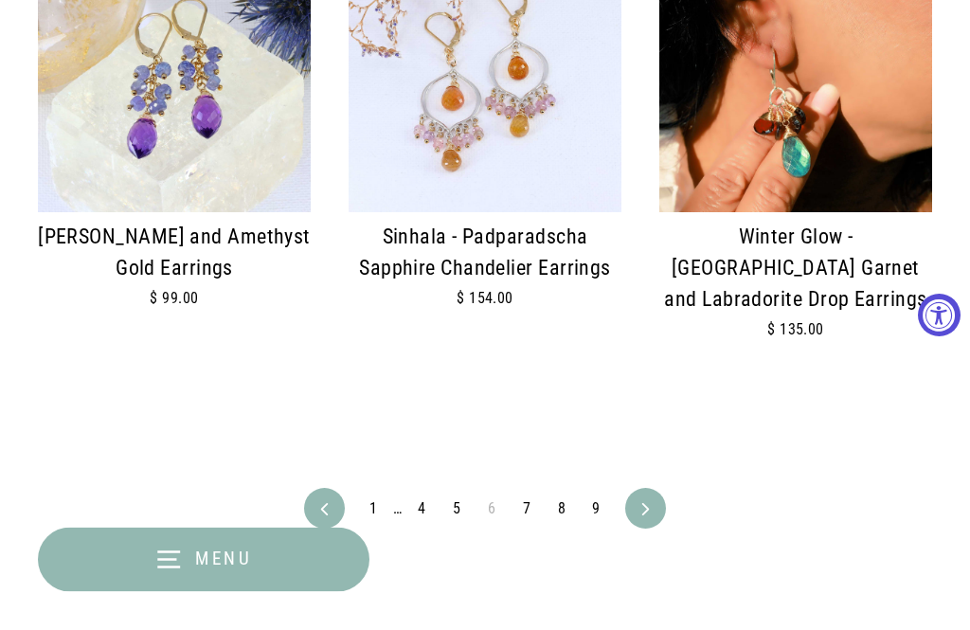
scroll to position [4047, 0]
click at [639, 502] on icon at bounding box center [645, 508] width 12 height 12
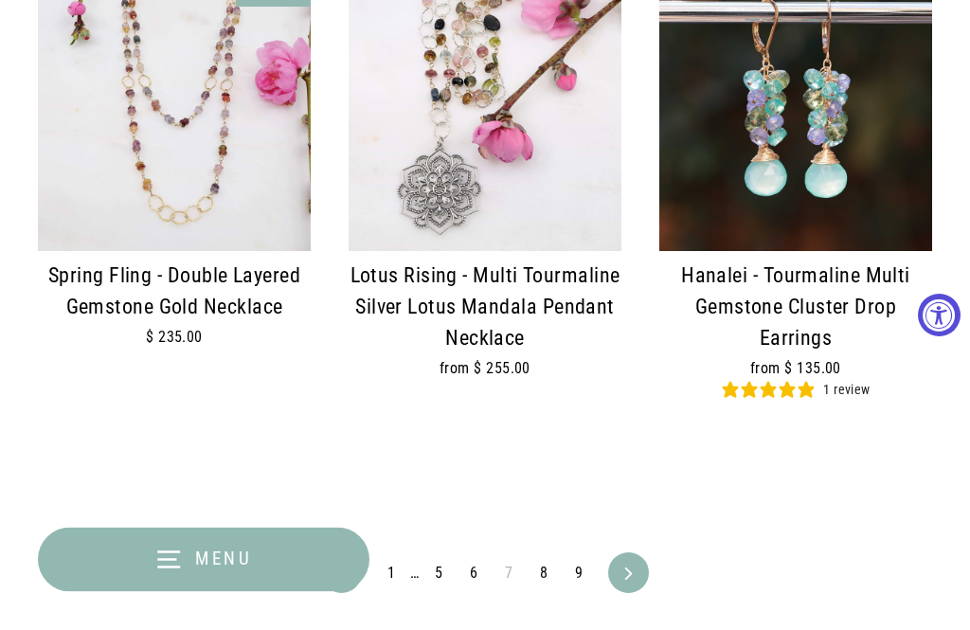
scroll to position [4008, 0]
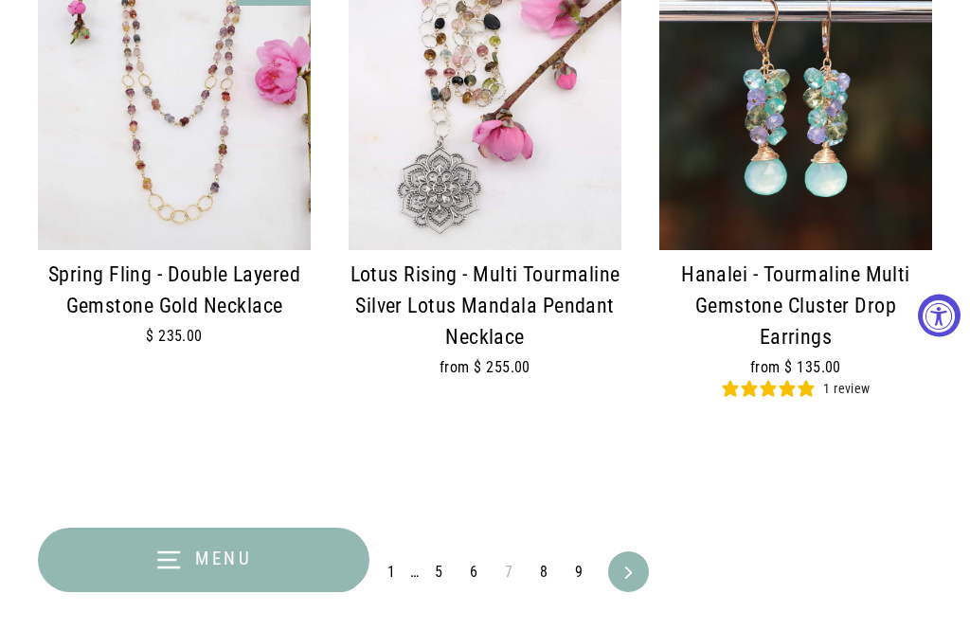
click at [626, 567] on icon at bounding box center [628, 573] width 7 height 12
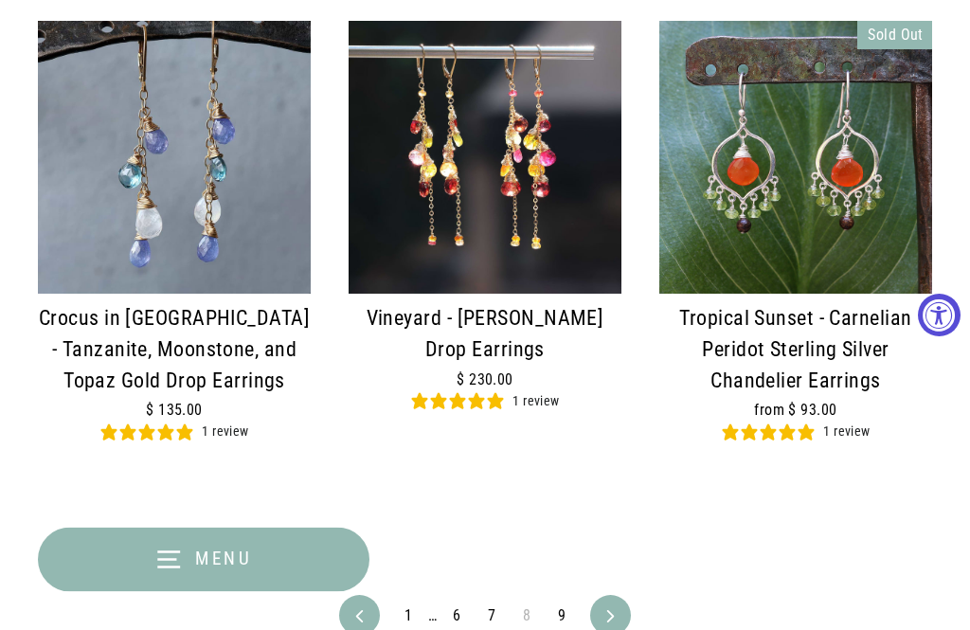
scroll to position [4101, 0]
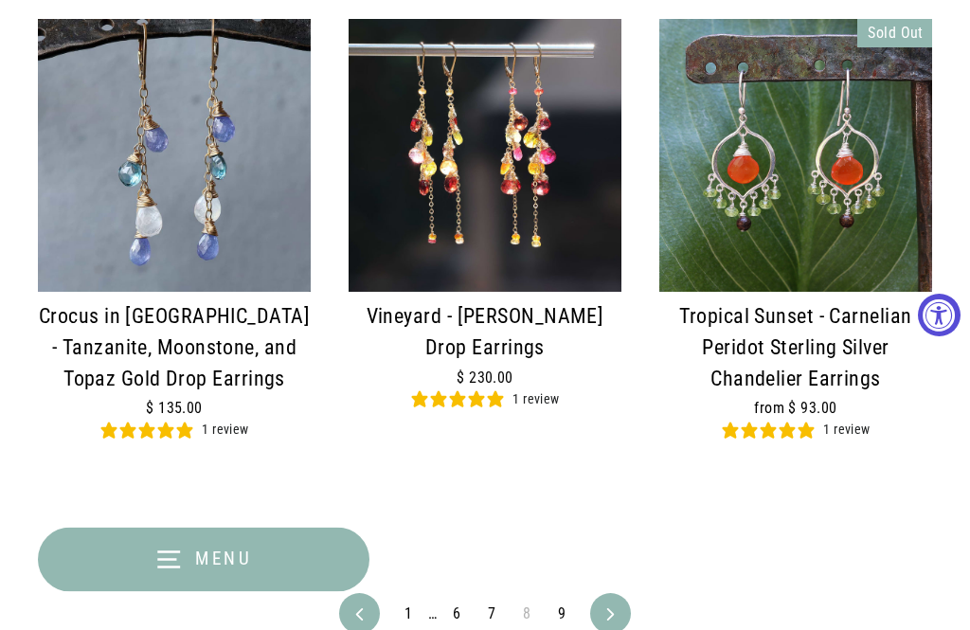
click at [599, 594] on link "Next" at bounding box center [610, 614] width 35 height 41
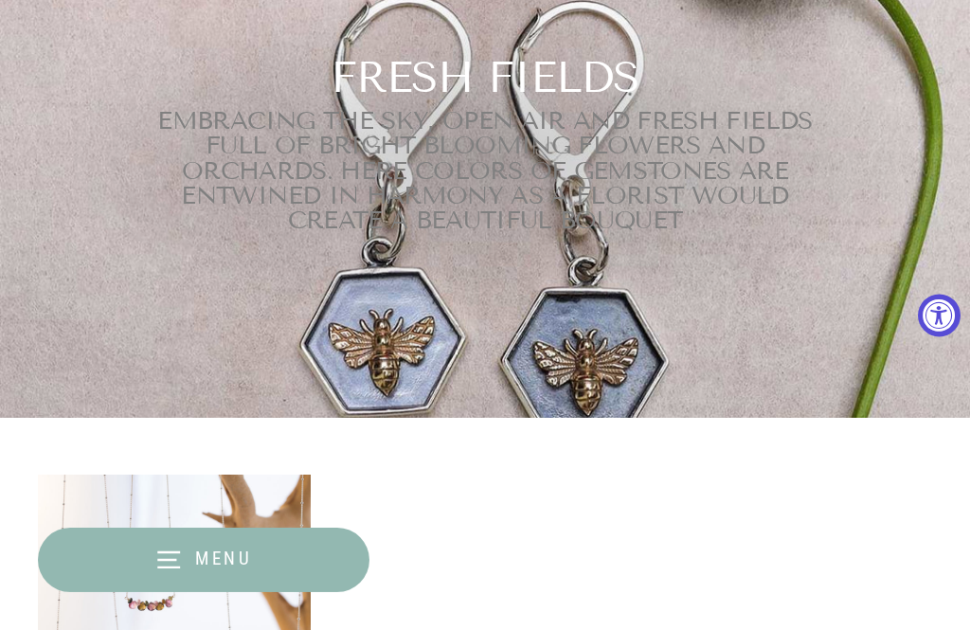
scroll to position [243, 0]
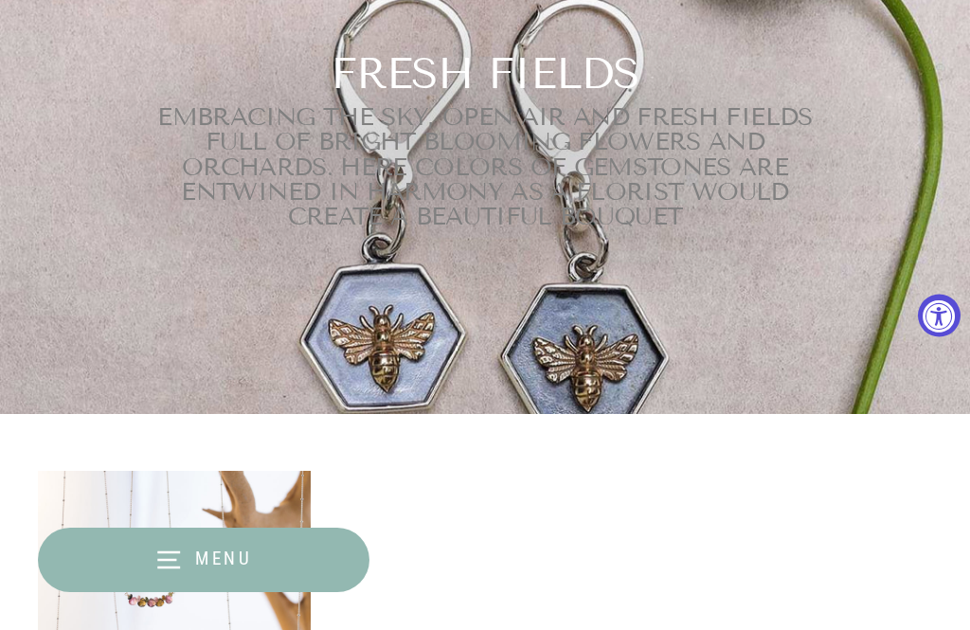
click at [150, 545] on button "Menu" at bounding box center [204, 560] width 332 height 64
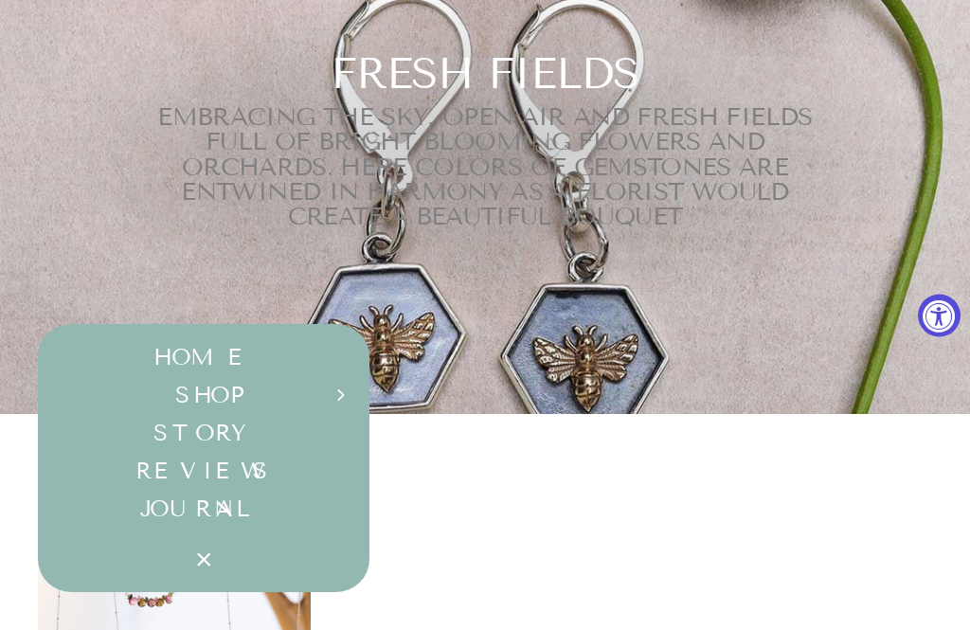
click at [190, 397] on button "SHOP Expand submenu" at bounding box center [204, 395] width 332 height 38
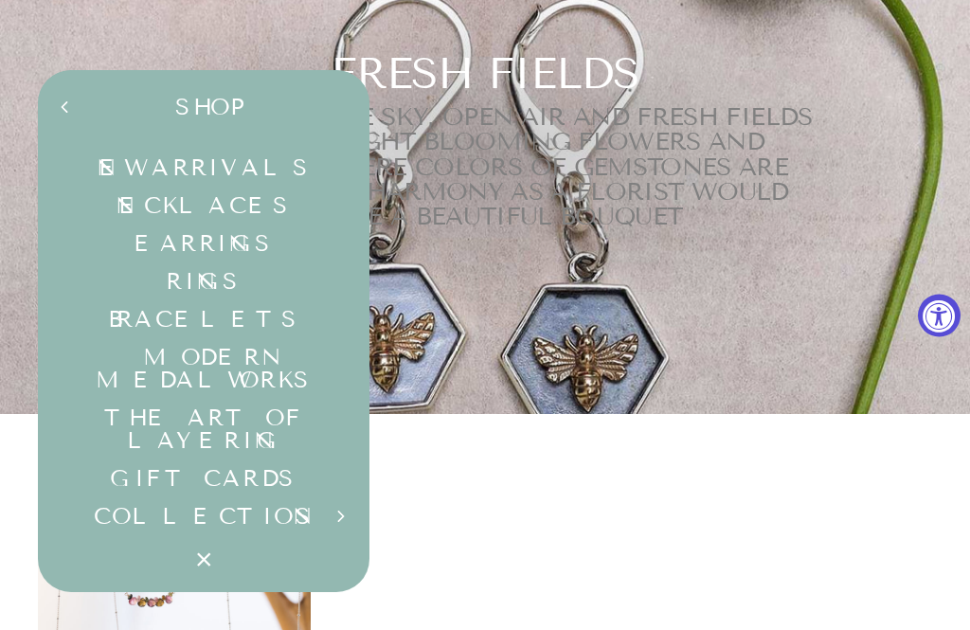
click at [165, 497] on button "COLLECTIONS Expand submenu" at bounding box center [204, 516] width 332 height 38
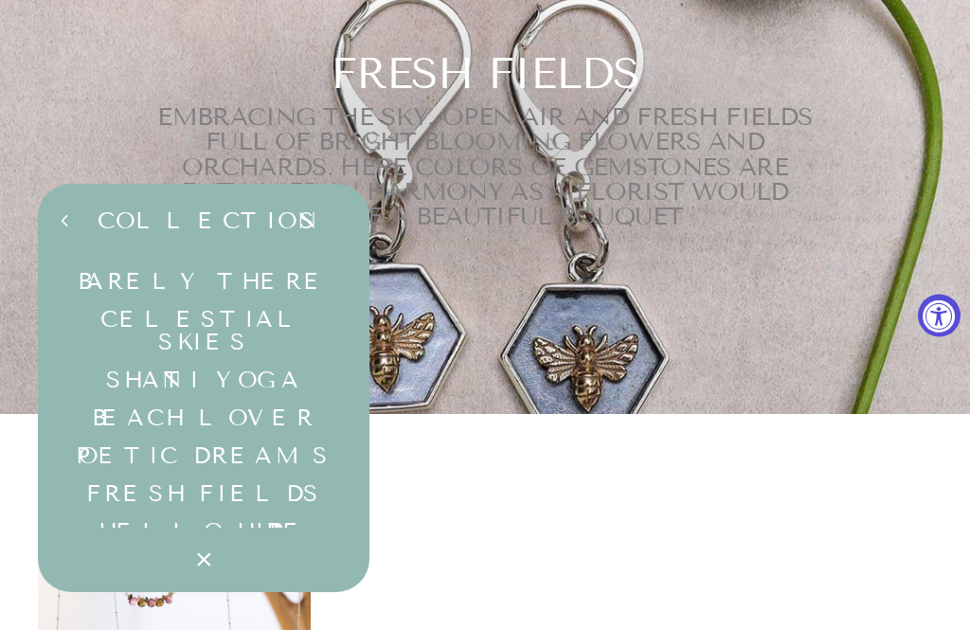
click at [158, 437] on link "Poetic Dreams" at bounding box center [204, 456] width 332 height 38
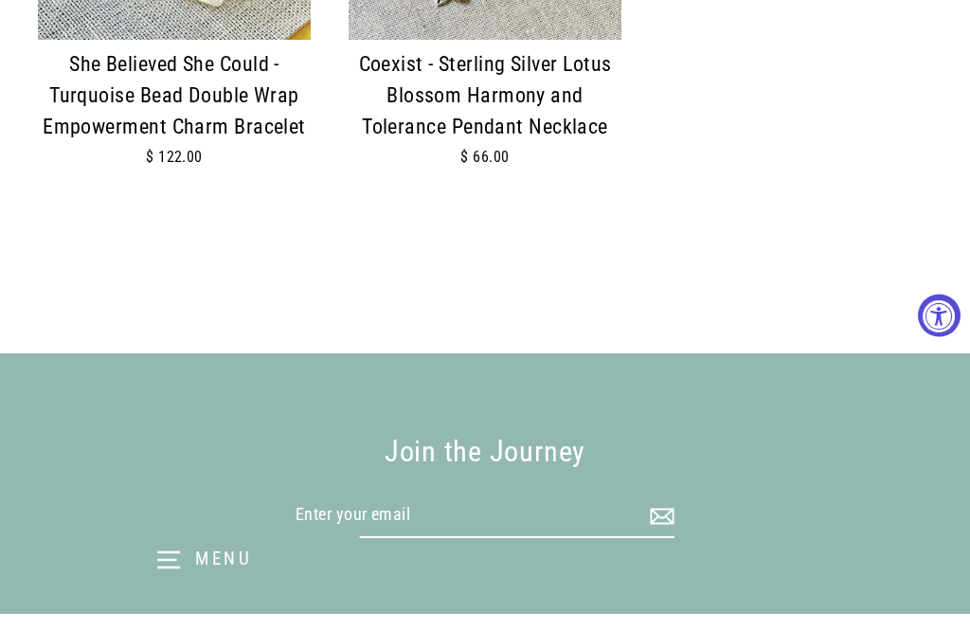
scroll to position [1948, 0]
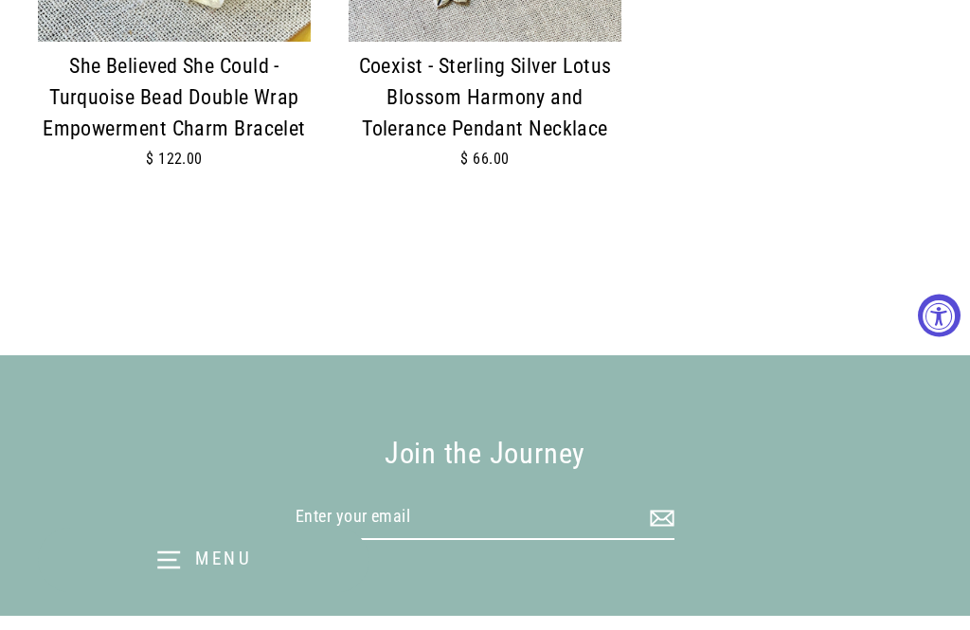
click at [171, 567] on icon "button" at bounding box center [168, 559] width 23 height 15
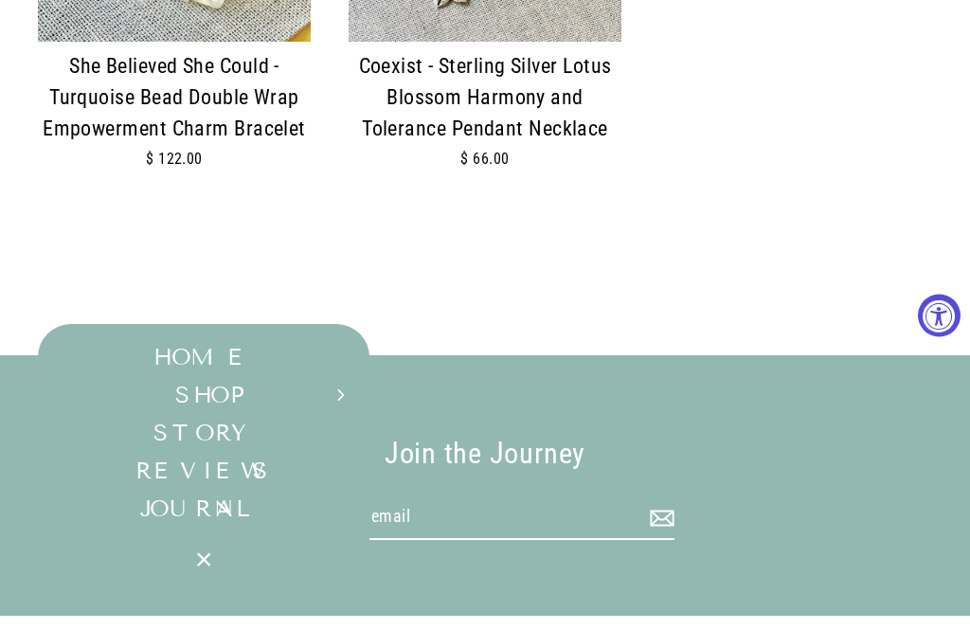
click at [176, 414] on button "SHOP Expand submenu" at bounding box center [204, 395] width 332 height 38
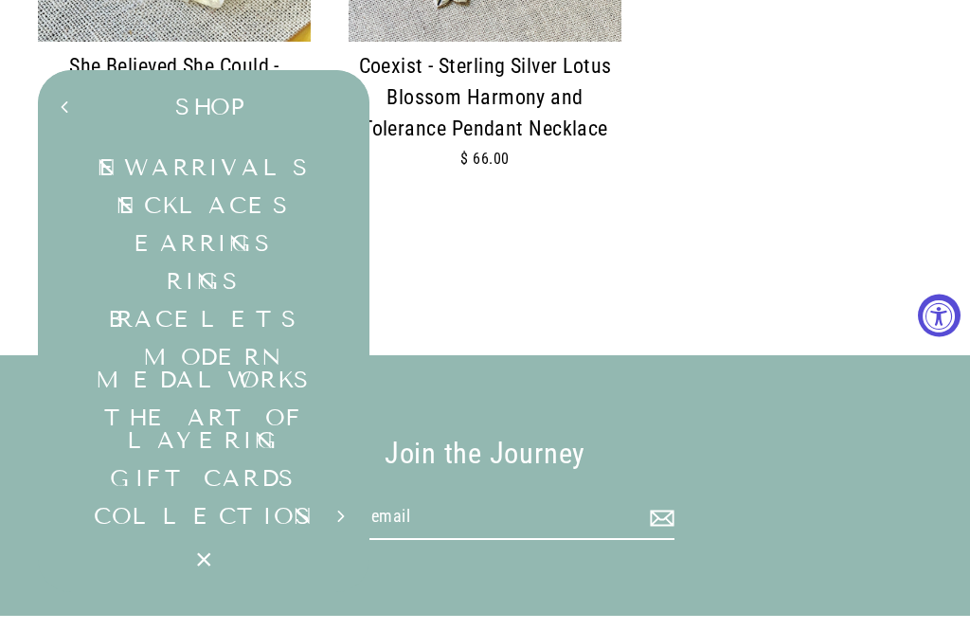
click at [146, 524] on button "COLLECTIONS Expand submenu" at bounding box center [204, 516] width 332 height 38
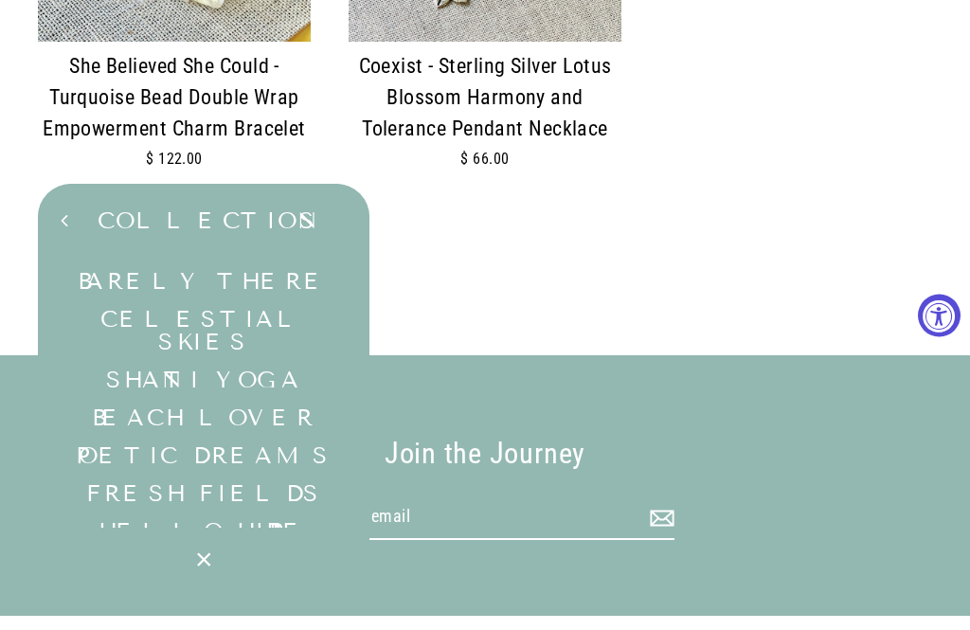
click at [148, 550] on link "Hello Hippie" at bounding box center [204, 532] width 332 height 38
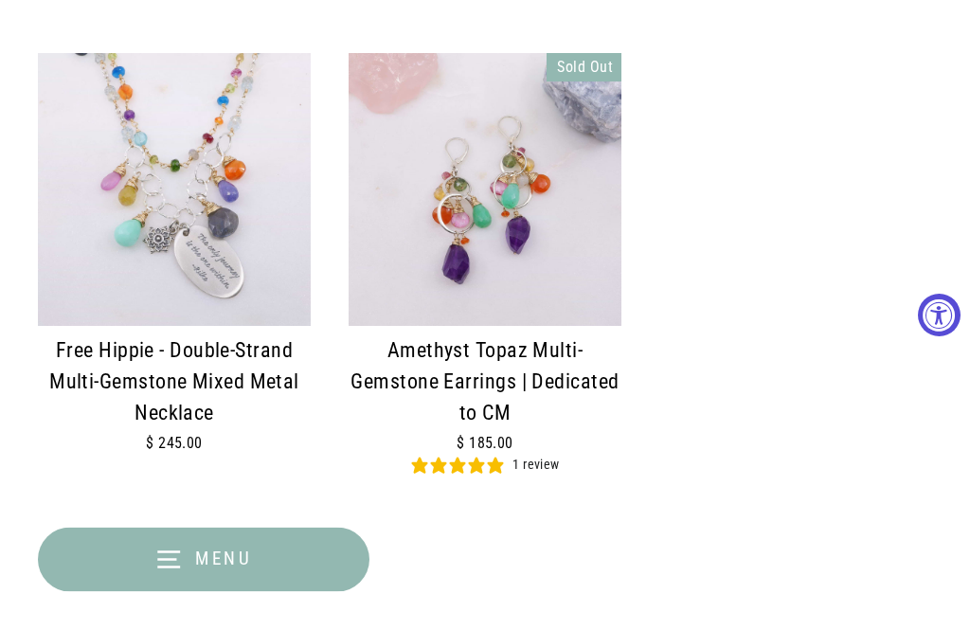
scroll to position [2987, 0]
click at [176, 567] on icon "button" at bounding box center [168, 559] width 23 height 15
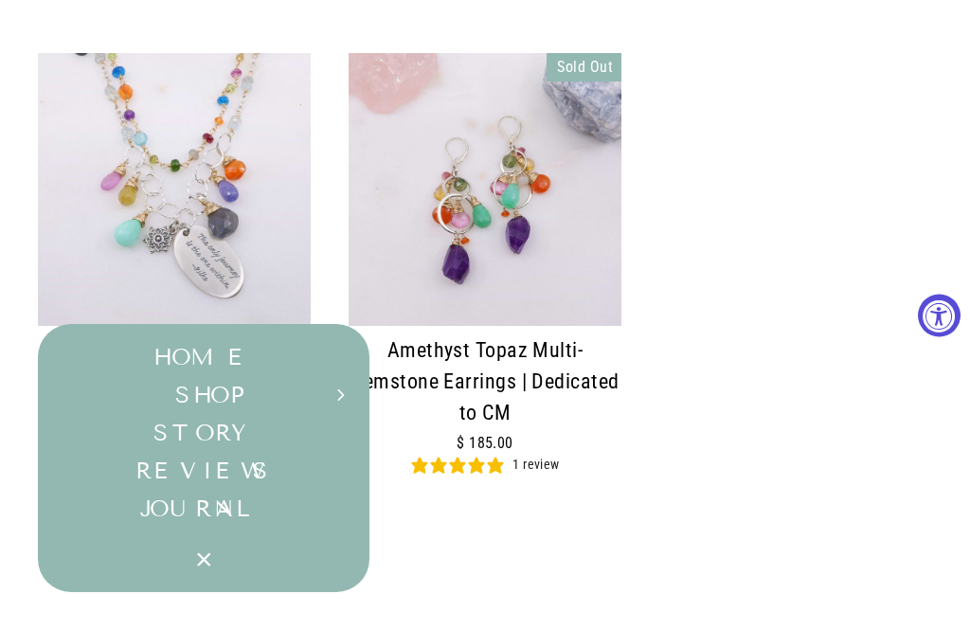
click at [164, 414] on button "SHOP Expand submenu" at bounding box center [204, 395] width 332 height 38
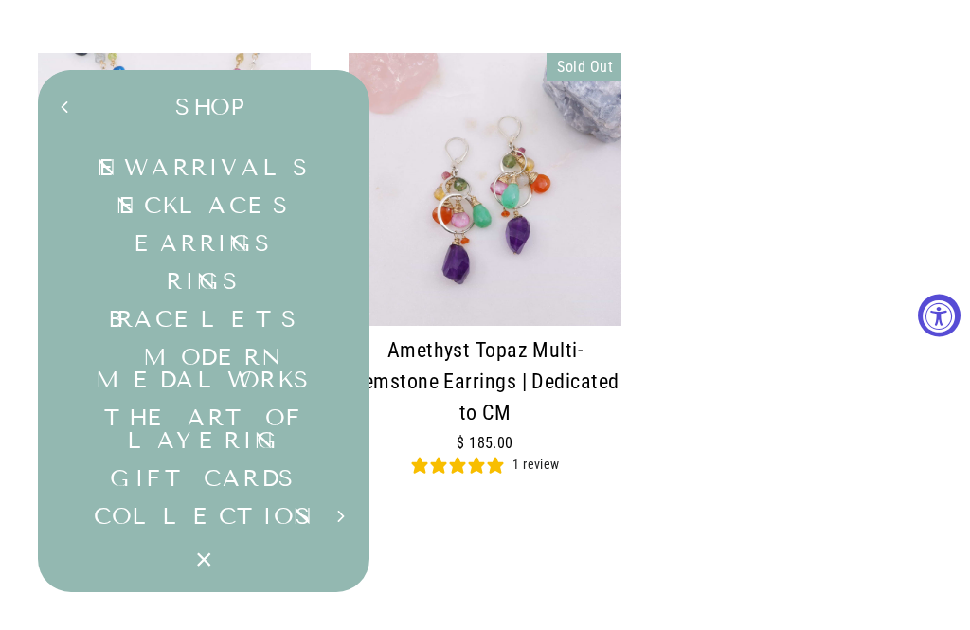
click at [153, 534] on button "COLLECTIONS Expand submenu" at bounding box center [204, 516] width 332 height 38
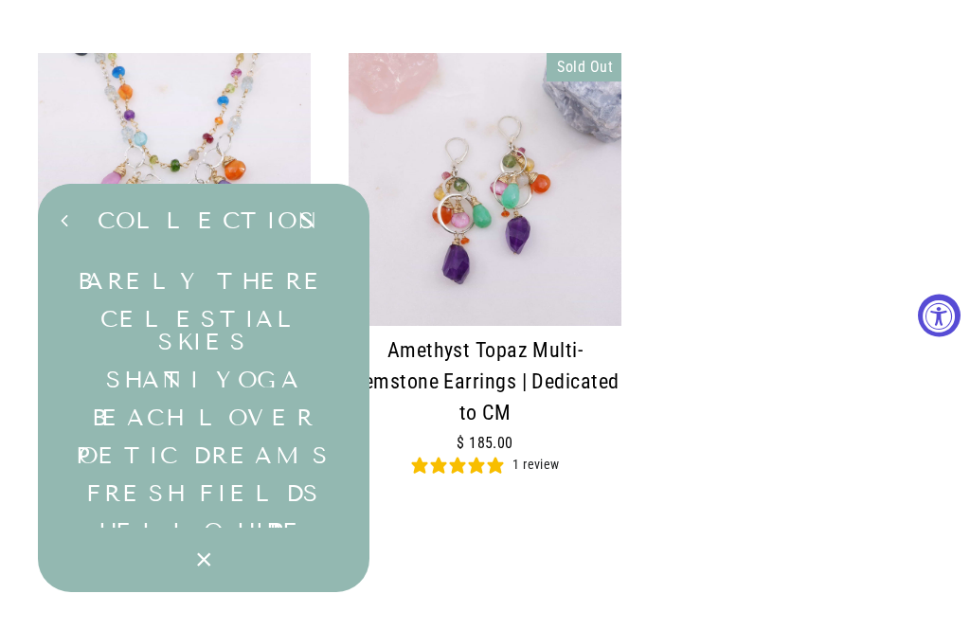
click at [162, 437] on link "Beach Lover" at bounding box center [204, 418] width 332 height 38
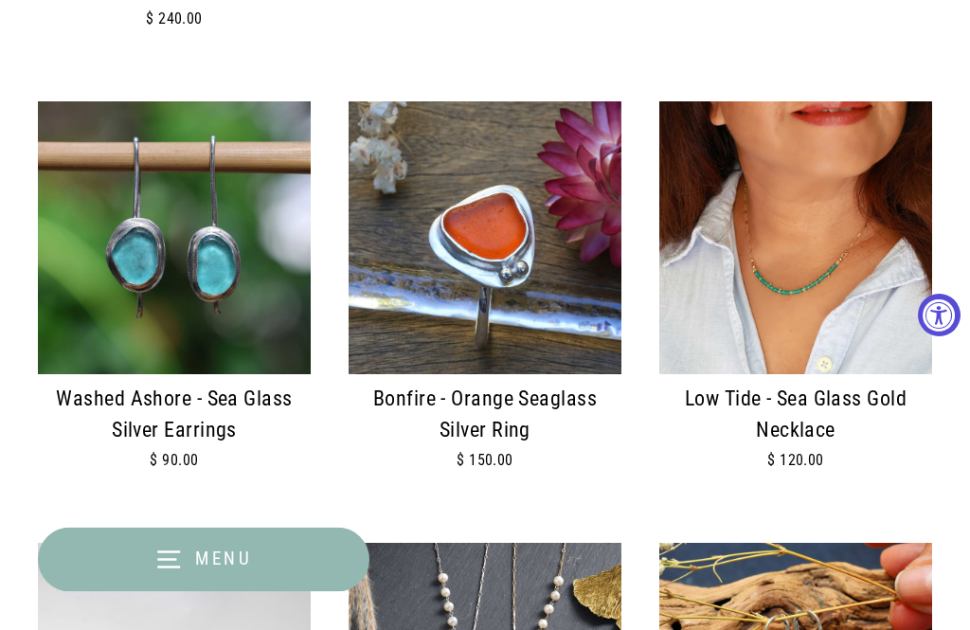
scroll to position [1558, 0]
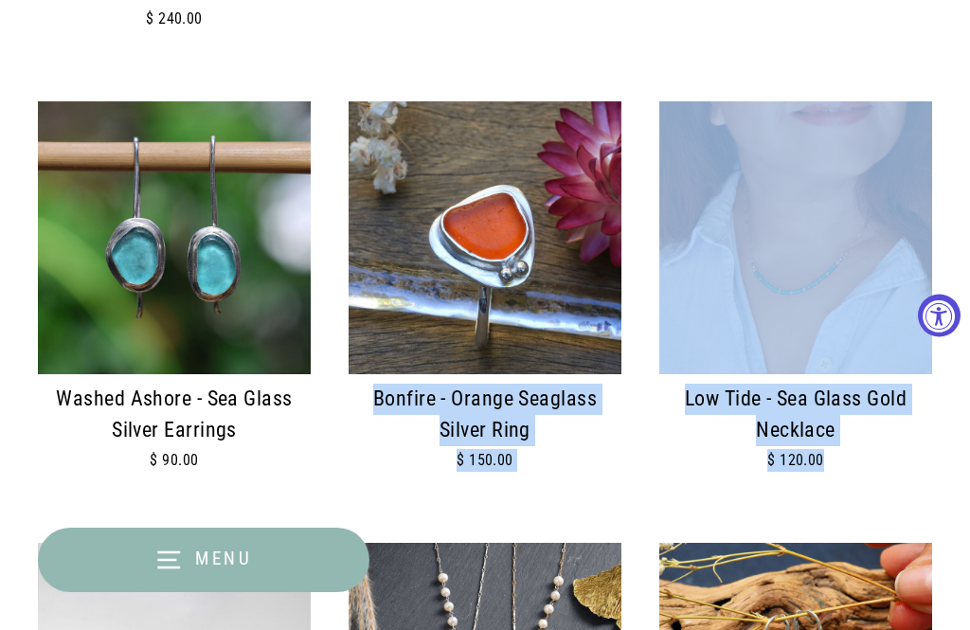
click at [62, 481] on span at bounding box center [174, 493] width 273 height 24
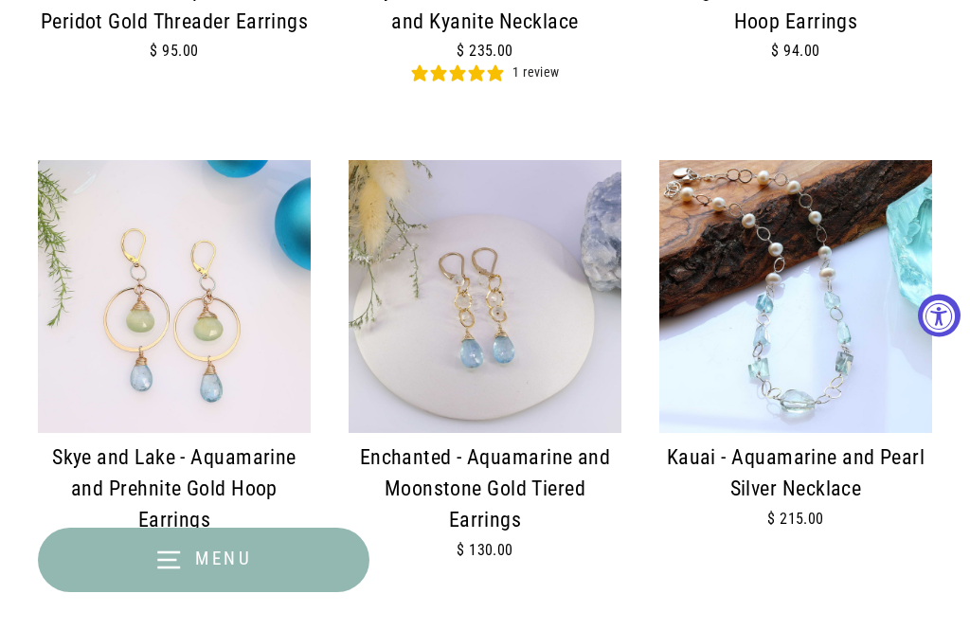
scroll to position [3810, 0]
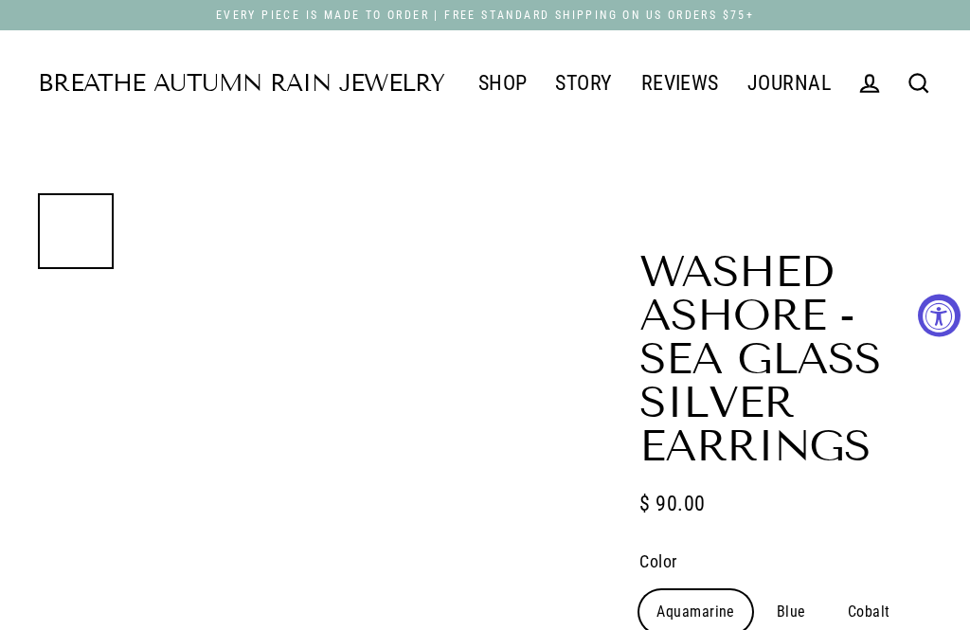
select select "3"
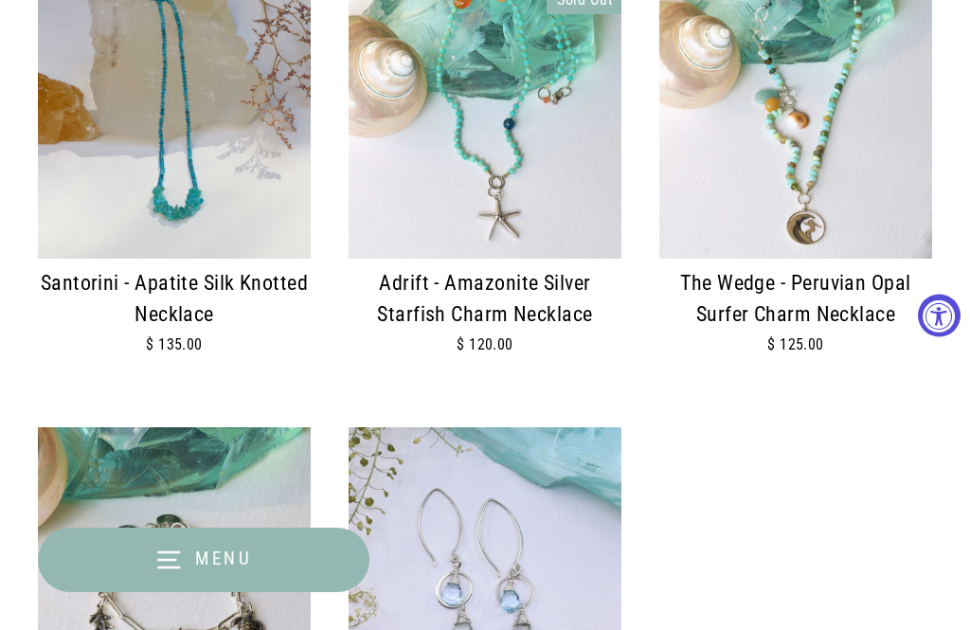
scroll to position [3584, 0]
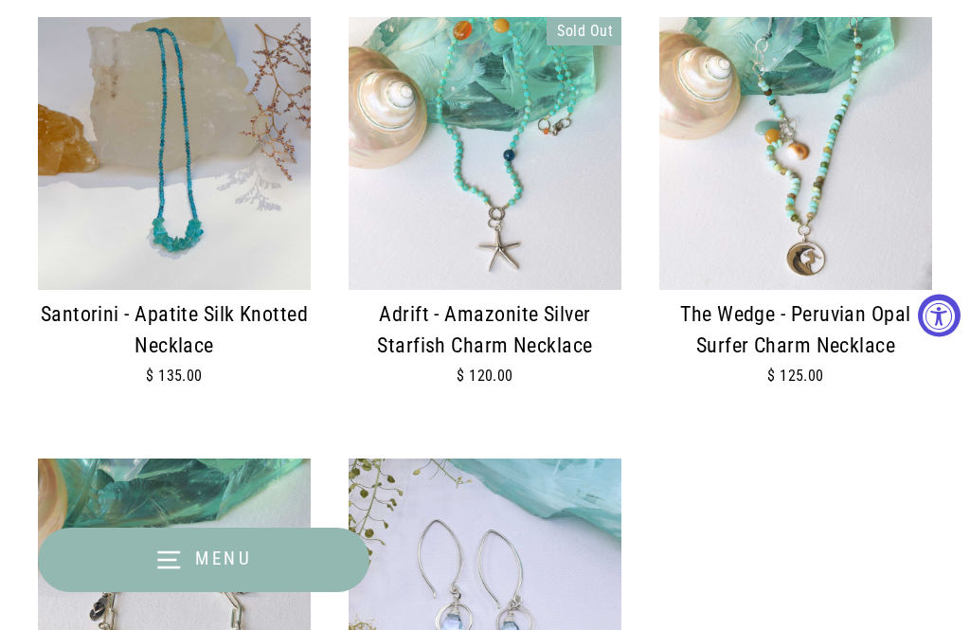
click at [142, 558] on button "Menu" at bounding box center [204, 560] width 332 height 64
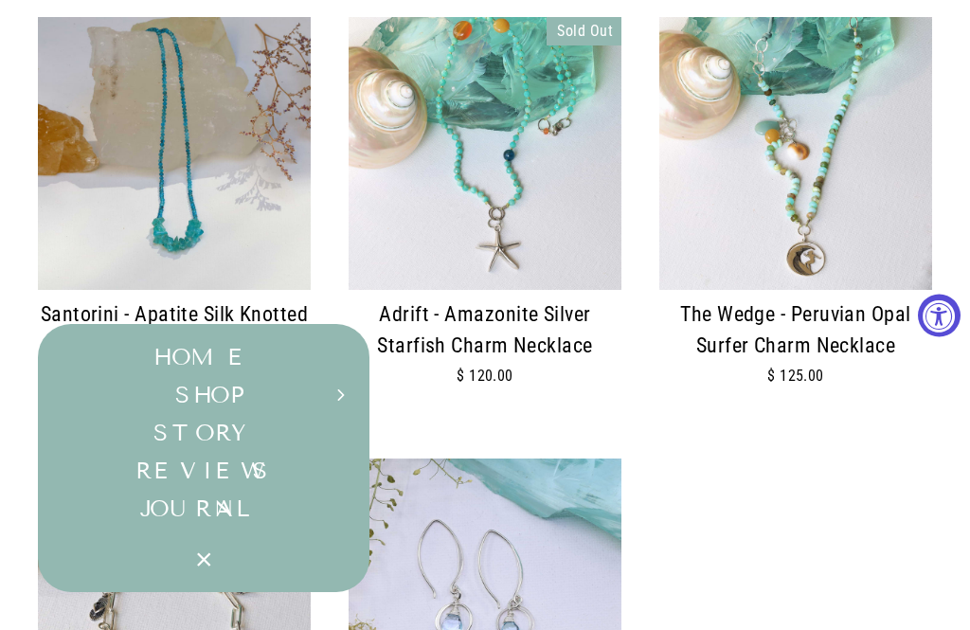
click at [176, 396] on button "SHOP Expand submenu" at bounding box center [204, 395] width 332 height 38
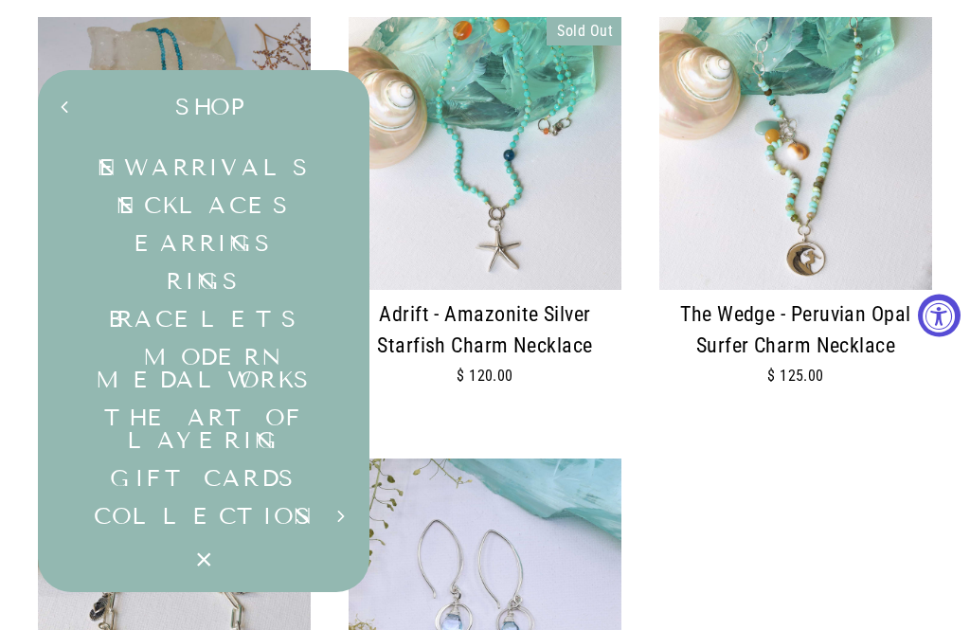
click at [156, 497] on button "COLLECTIONS Expand submenu" at bounding box center [204, 516] width 332 height 38
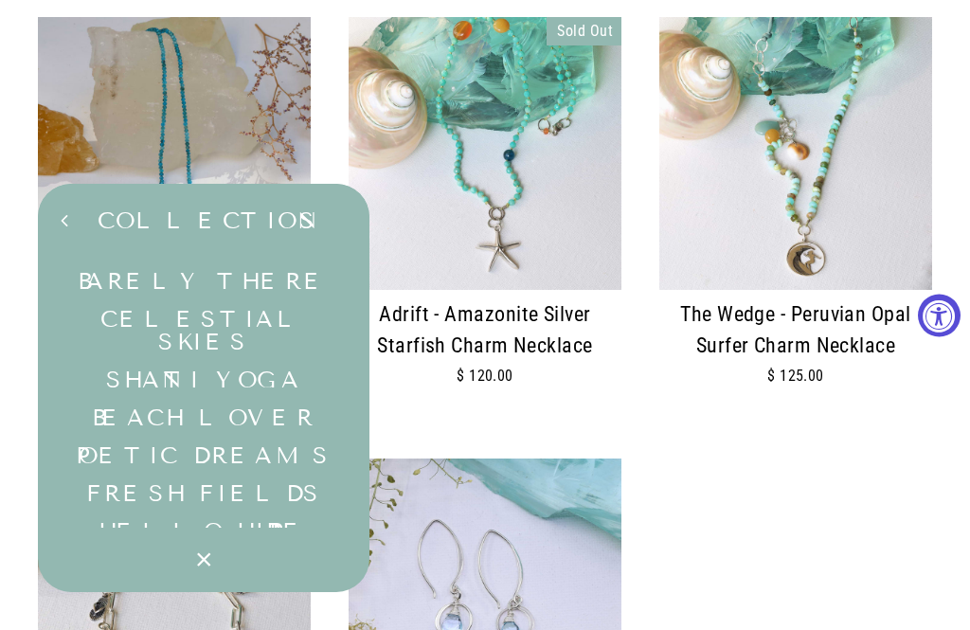
click at [139, 319] on link "Celestial Skies" at bounding box center [204, 330] width 332 height 61
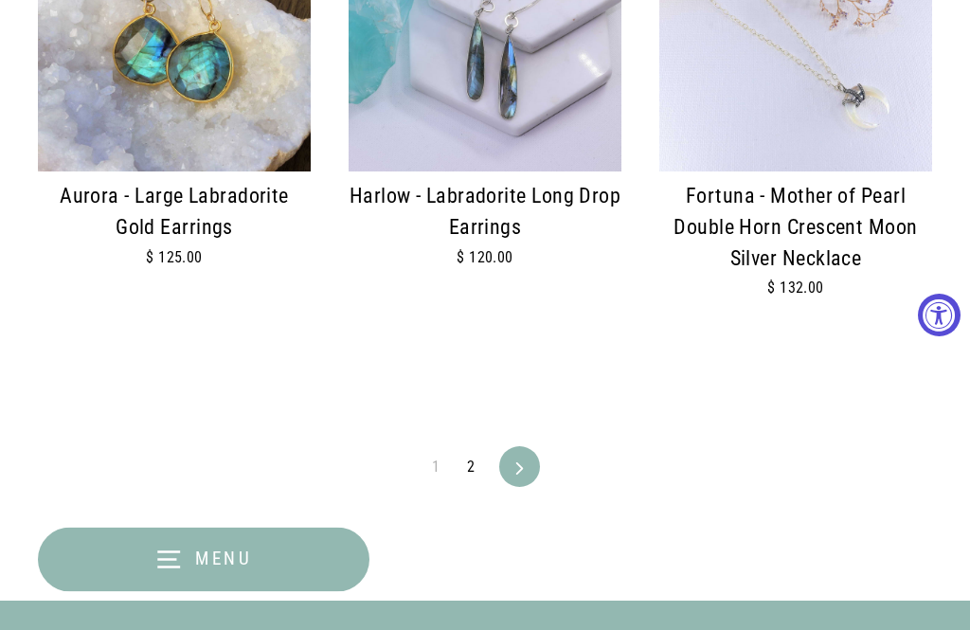
scroll to position [4119, 0]
click at [522, 461] on icon at bounding box center [519, 467] width 7 height 12
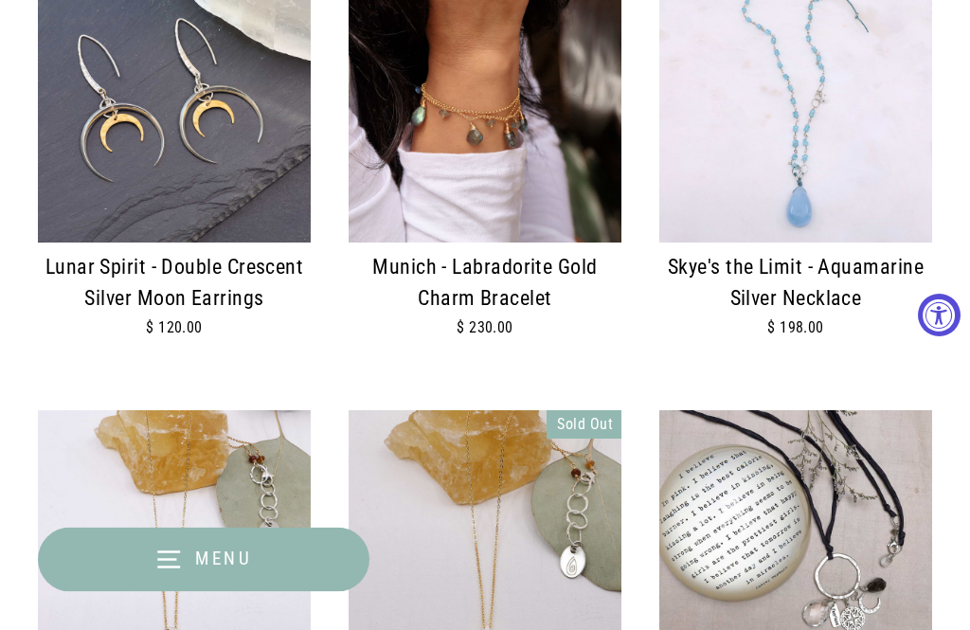
scroll to position [1176, 0]
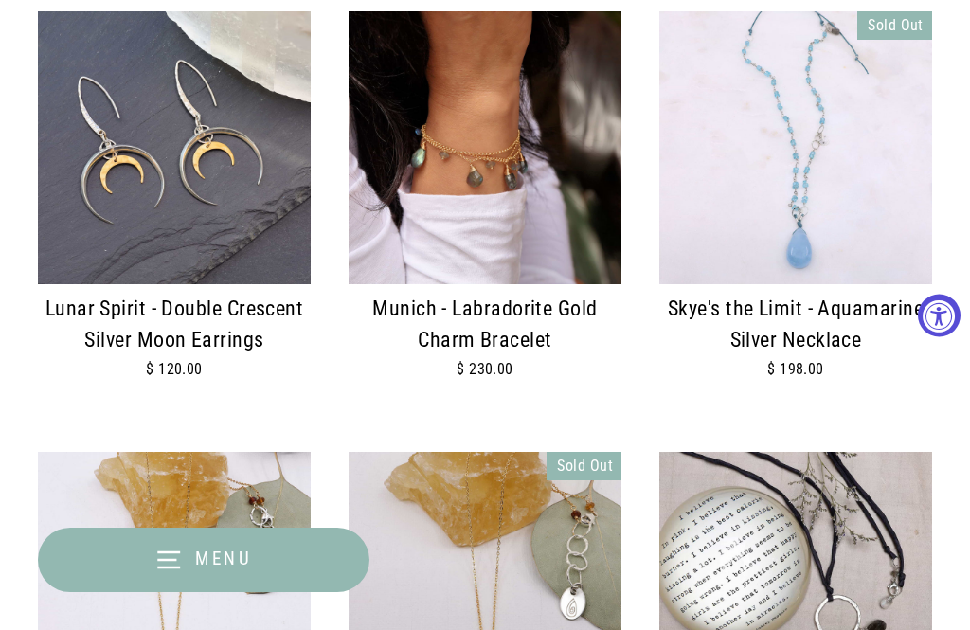
click at [178, 561] on icon "button" at bounding box center [168, 560] width 28 height 28
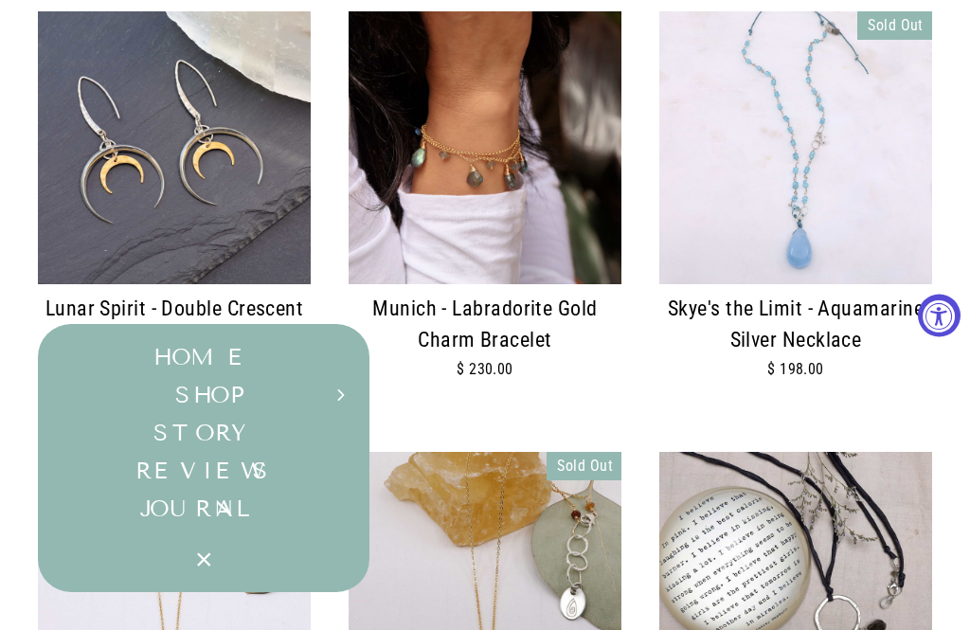
click at [183, 397] on button "SHOP Expand submenu" at bounding box center [204, 395] width 332 height 38
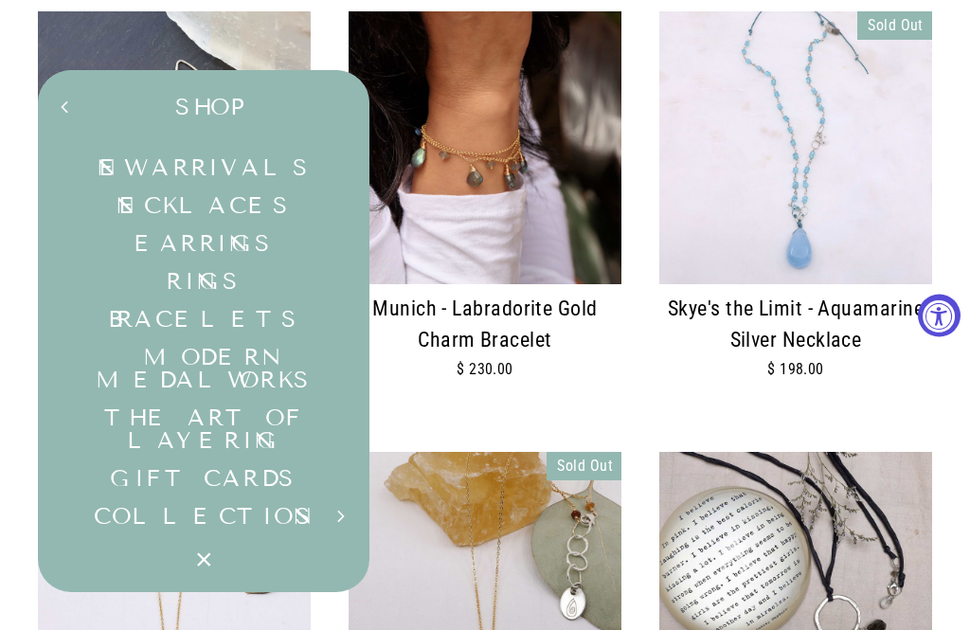
click at [171, 321] on link "Bracelets" at bounding box center [204, 319] width 332 height 38
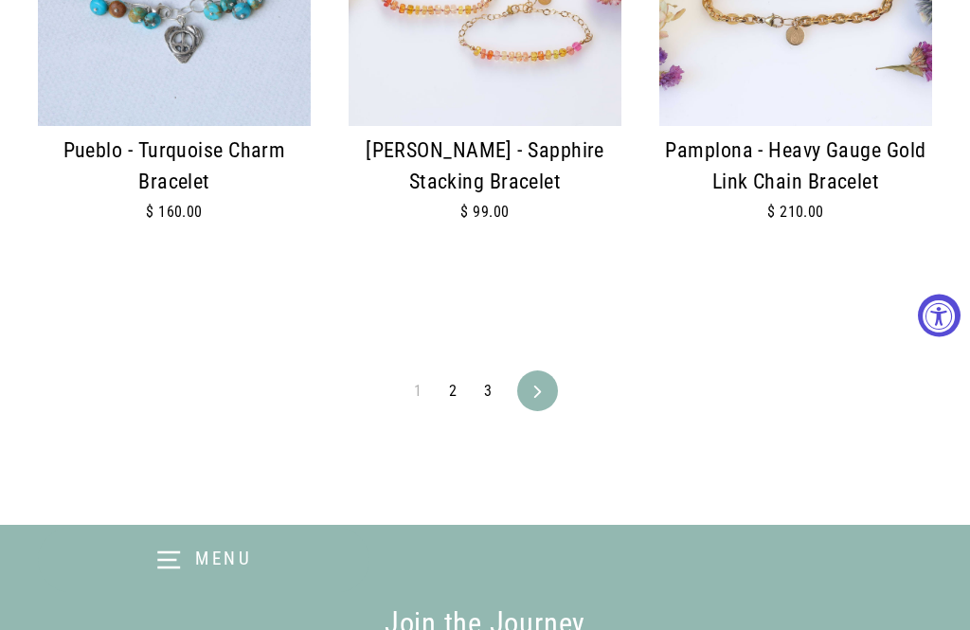
scroll to position [3996, 0]
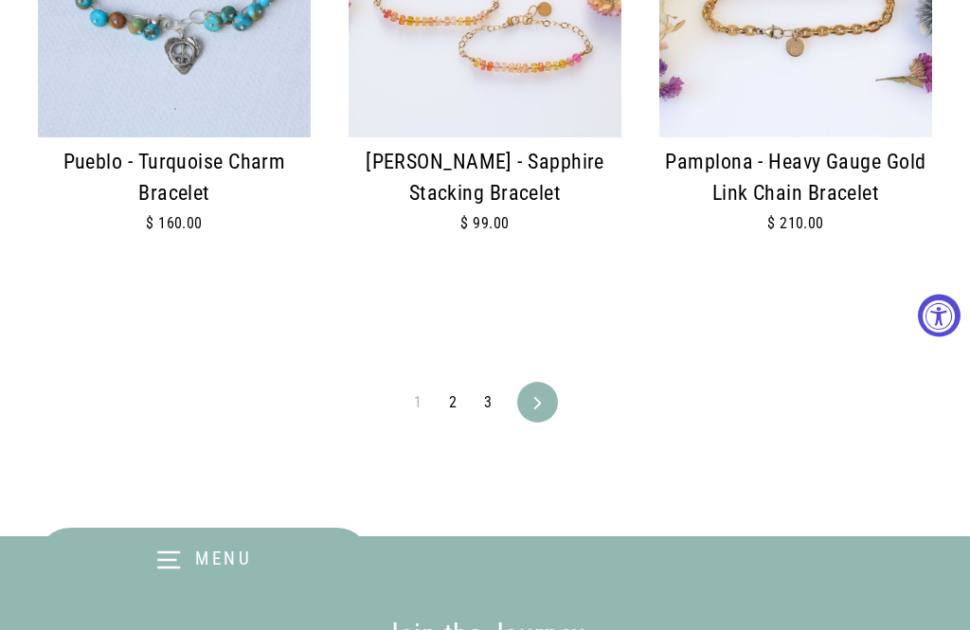
click at [526, 392] on link "Next" at bounding box center [537, 402] width 35 height 41
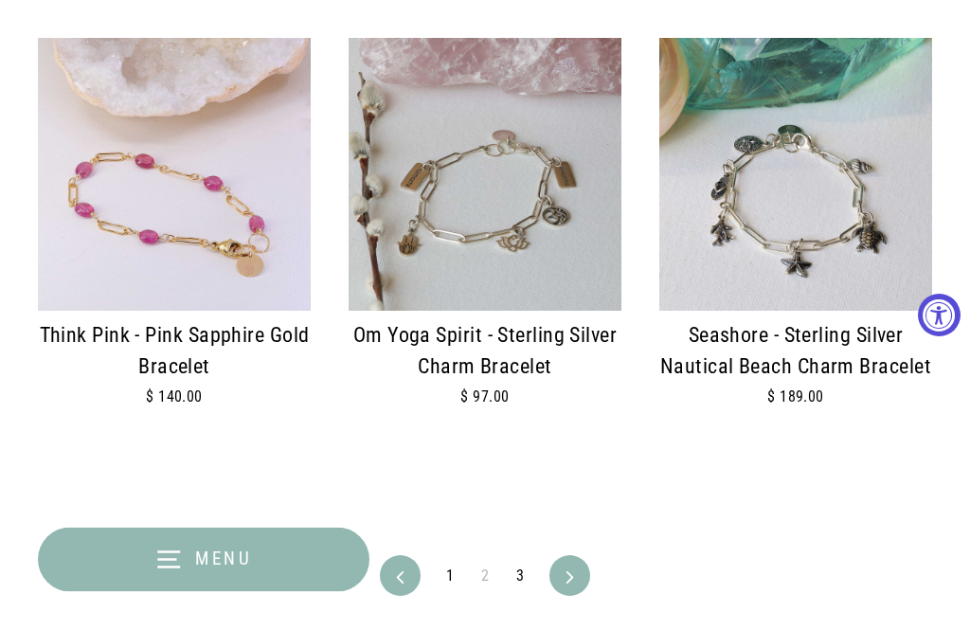
scroll to position [3938, 0]
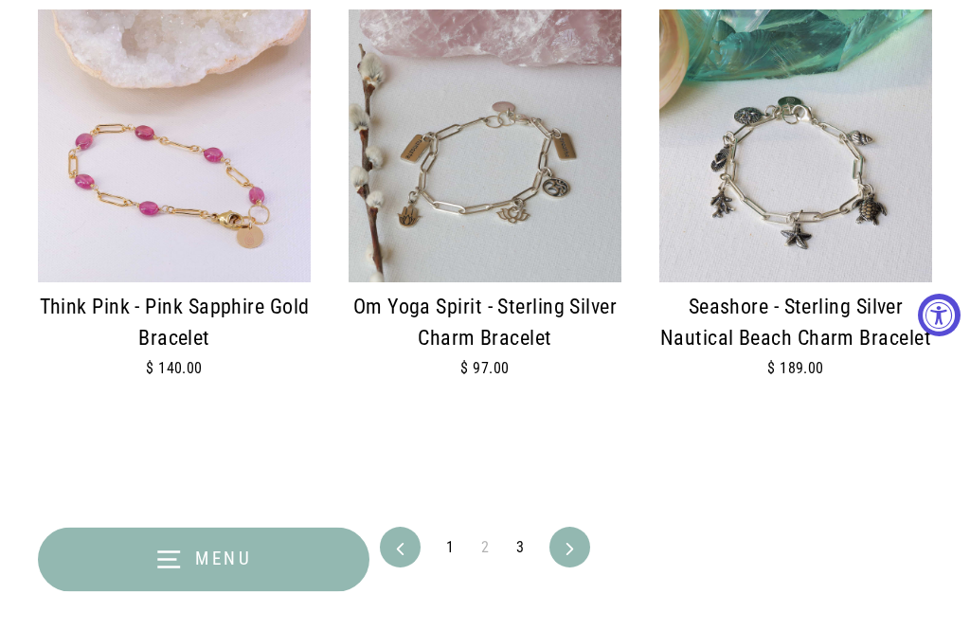
click at [567, 544] on icon at bounding box center [569, 550] width 7 height 12
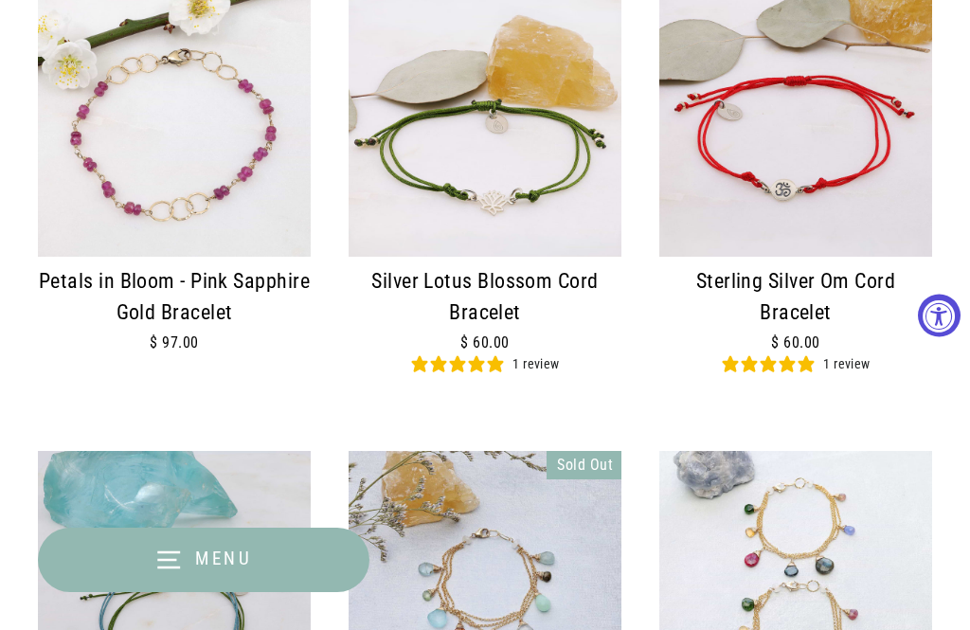
scroll to position [1170, 0]
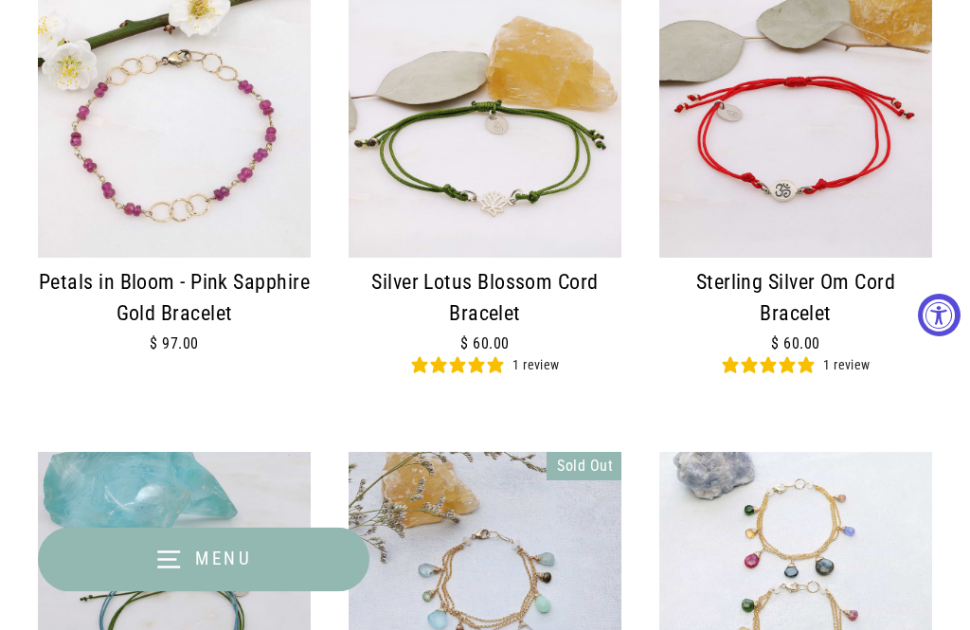
click at [200, 559] on span "Menu" at bounding box center [224, 559] width 58 height 22
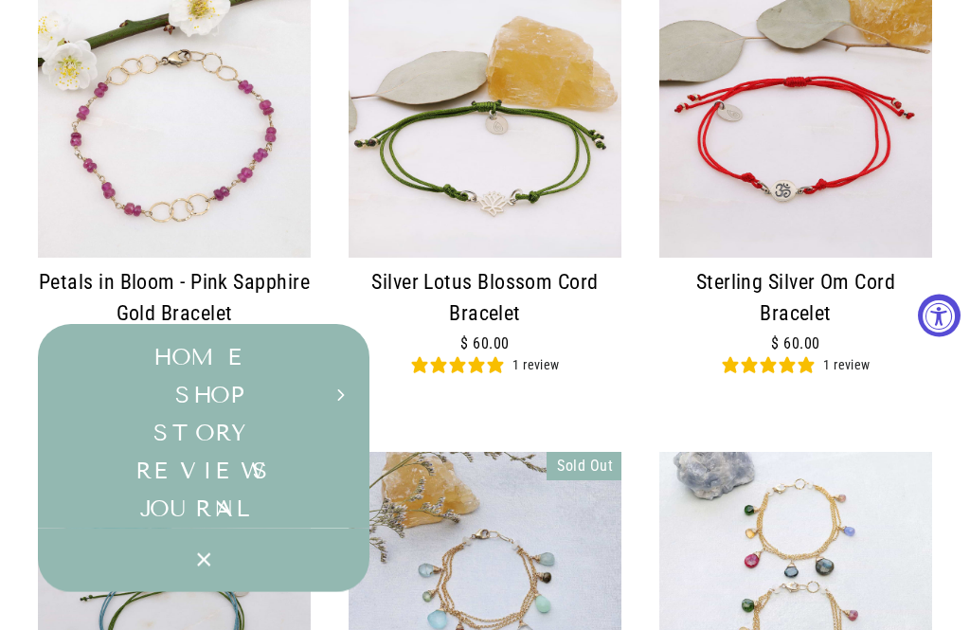
click at [144, 354] on link "Home" at bounding box center [204, 357] width 332 height 38
